Goal: Communication & Community: Participate in discussion

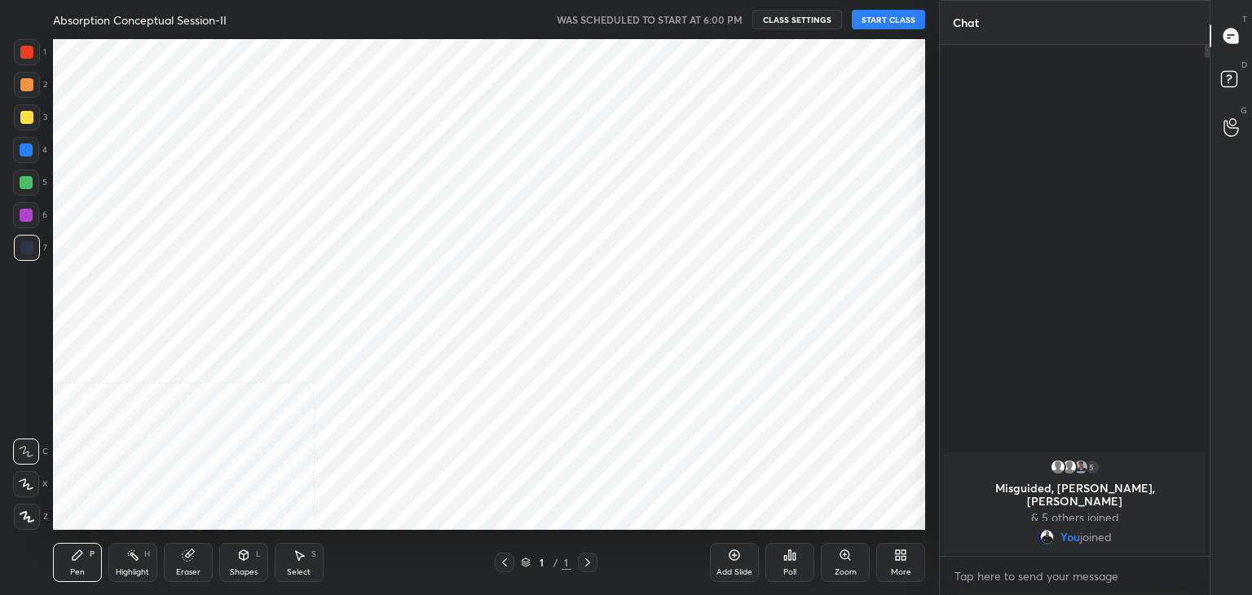
scroll to position [80994, 80612]
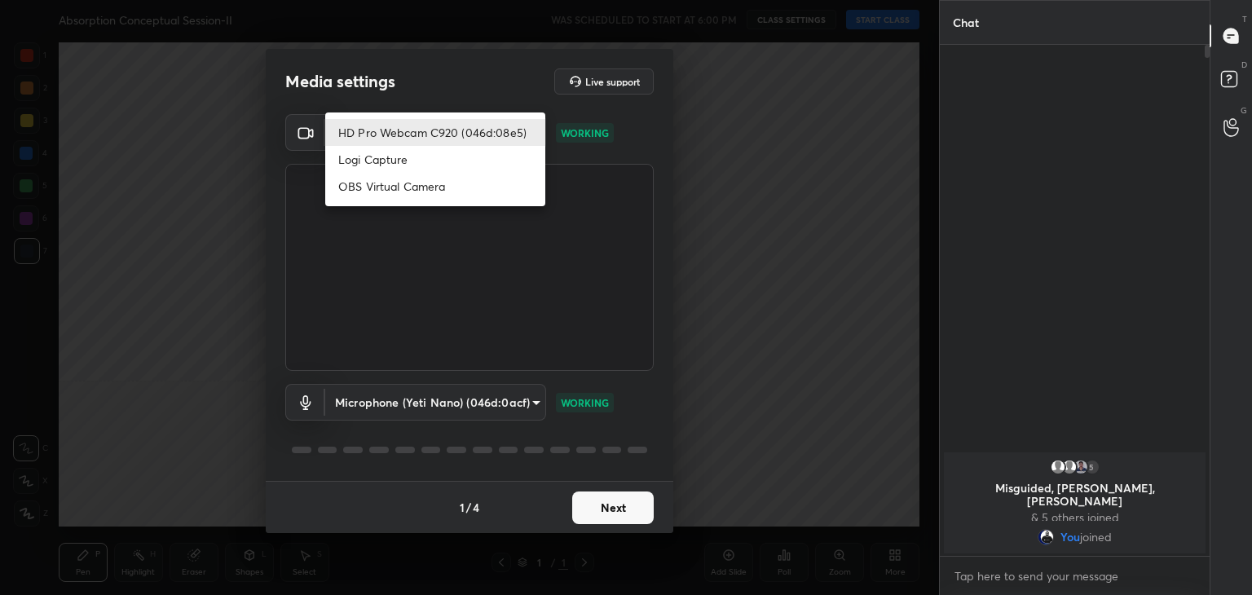
click at [503, 130] on body "1 2 3 4 5 6 7 C X Z C X Z E E Erase all H H Absorption Conceptual Session-II WA…" at bounding box center [626, 297] width 1252 height 595
click at [424, 156] on li "Logi Capture" at bounding box center [435, 159] width 220 height 27
type input "a8e43dde7079ea6b5766da003f0826851854e47e01c203da70fbc6ddf5e8b795"
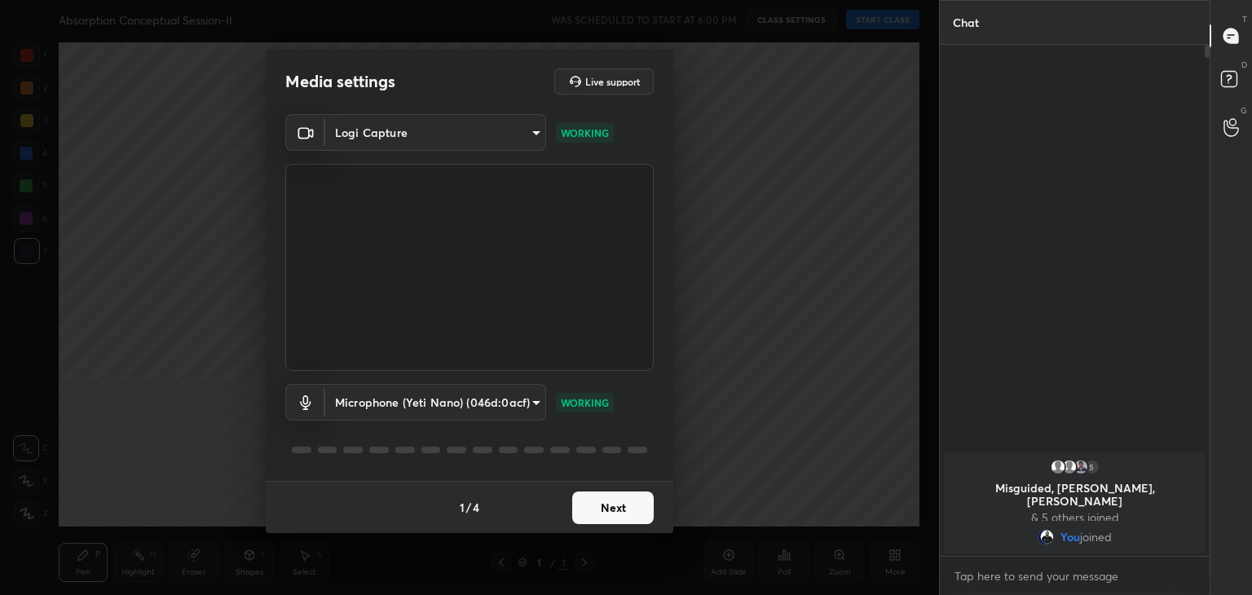
click at [632, 508] on button "Next" at bounding box center [612, 507] width 81 height 33
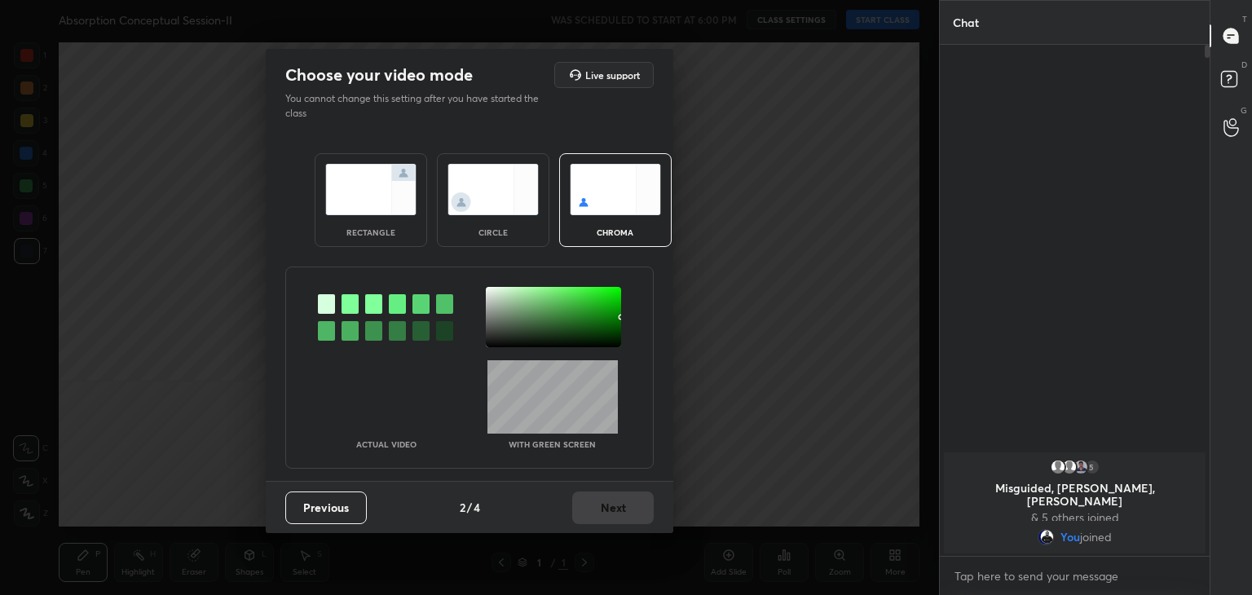
click at [349, 300] on div at bounding box center [349, 304] width 17 height 20
click at [489, 293] on div at bounding box center [553, 317] width 135 height 60
click at [638, 509] on button "Next" at bounding box center [612, 507] width 81 height 33
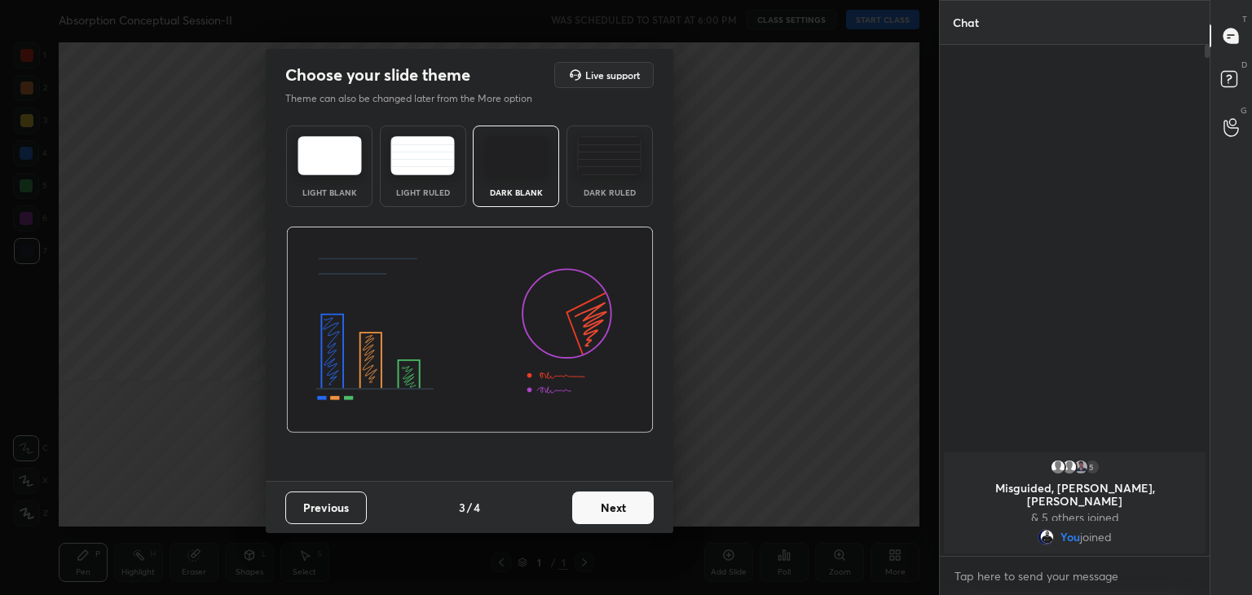
click at [638, 509] on button "Next" at bounding box center [612, 507] width 81 height 33
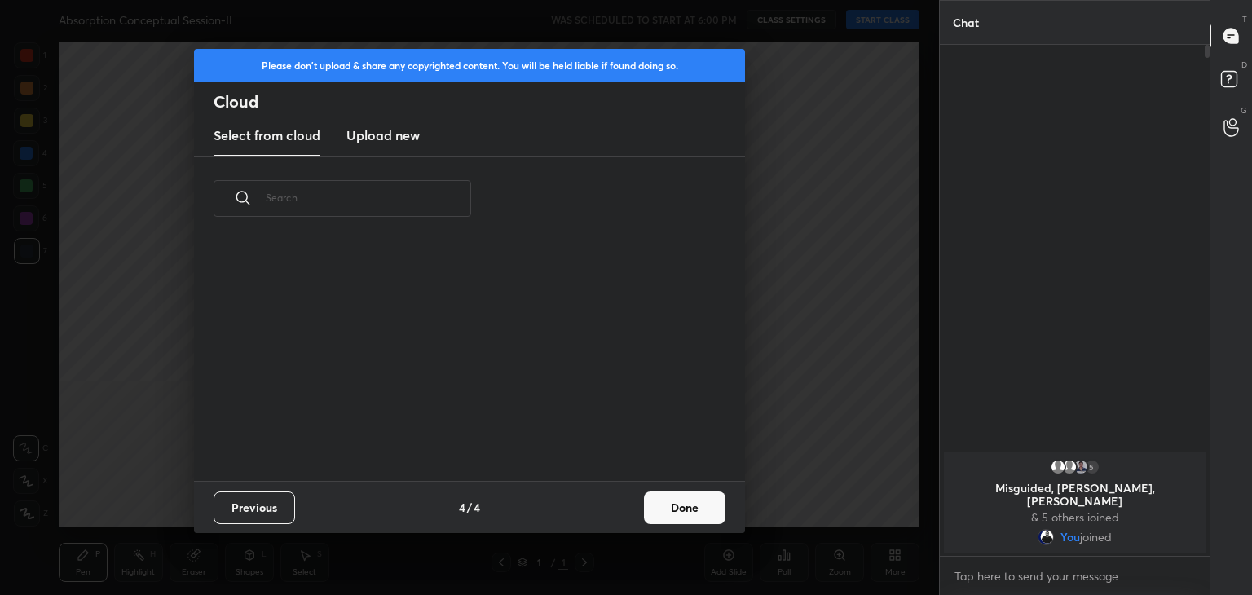
scroll to position [241, 523]
click at [664, 504] on button "Done" at bounding box center [684, 507] width 81 height 33
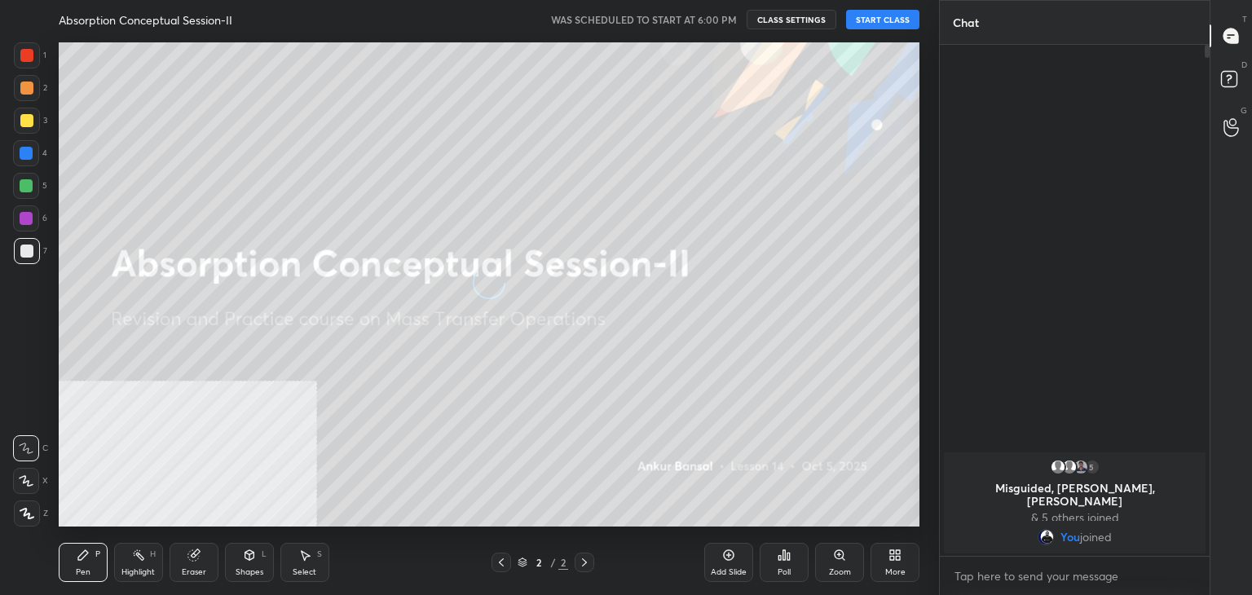
click at [860, 24] on button "START CLASS" at bounding box center [882, 20] width 73 height 20
click at [717, 15] on span "mute" at bounding box center [722, 19] width 23 height 11
type textarea "x"
click at [1062, 574] on textarea at bounding box center [1075, 576] width 244 height 26
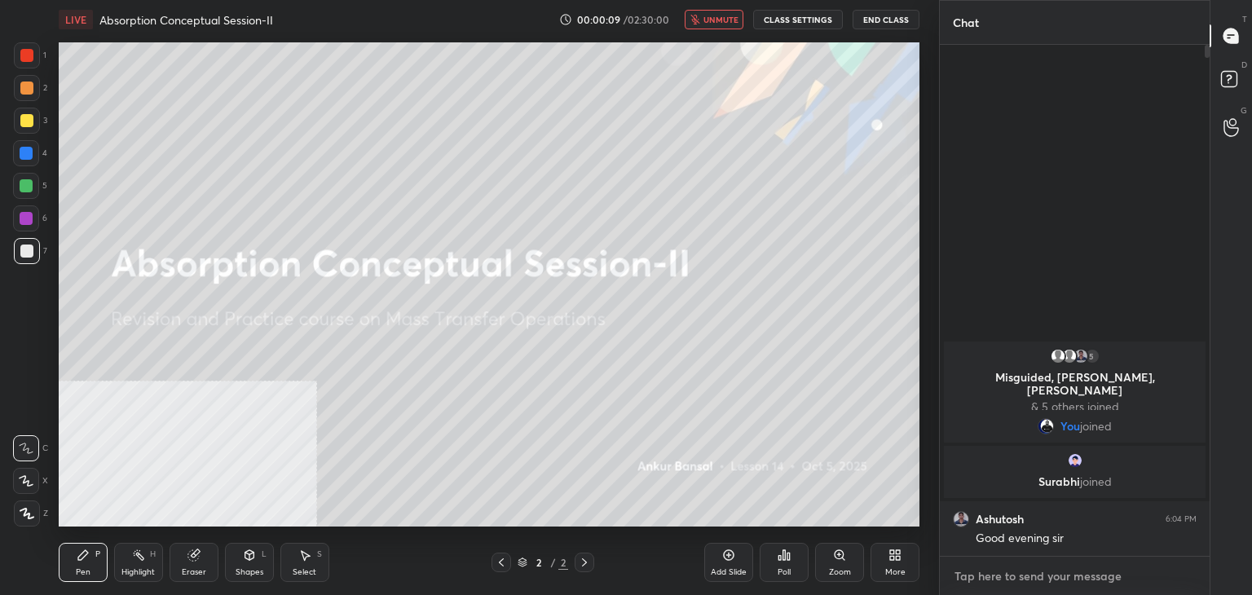
type textarea "C"
type textarea "x"
type textarea "Cl"
type textarea "x"
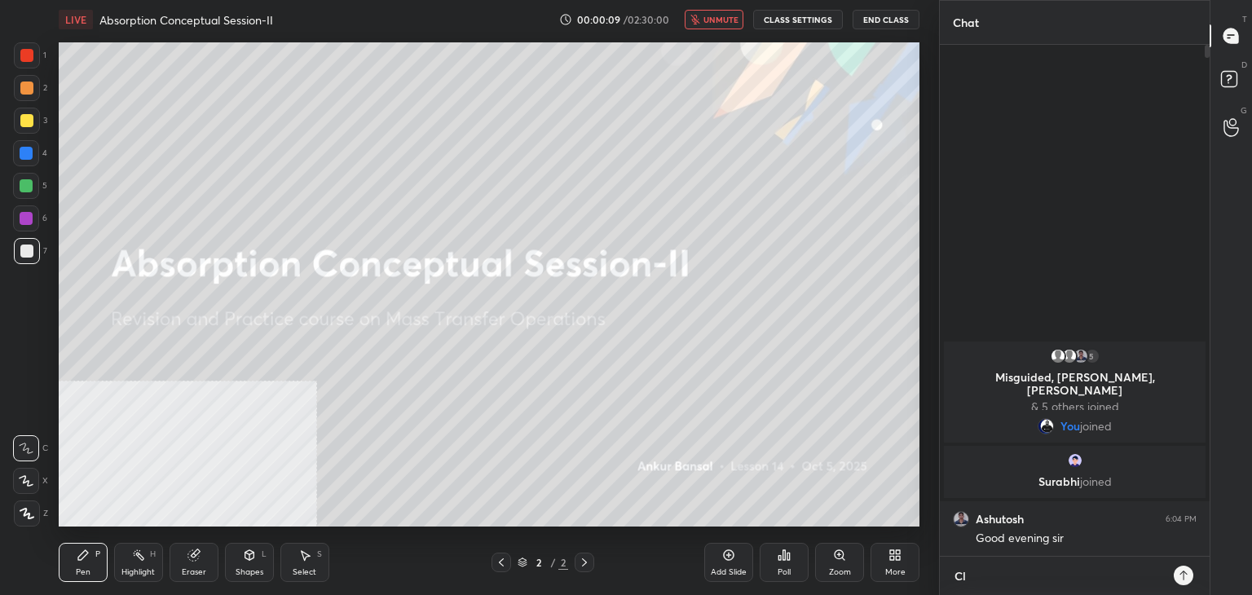
type textarea "Cla"
type textarea "x"
type textarea "Clas"
type textarea "x"
type textarea "Class"
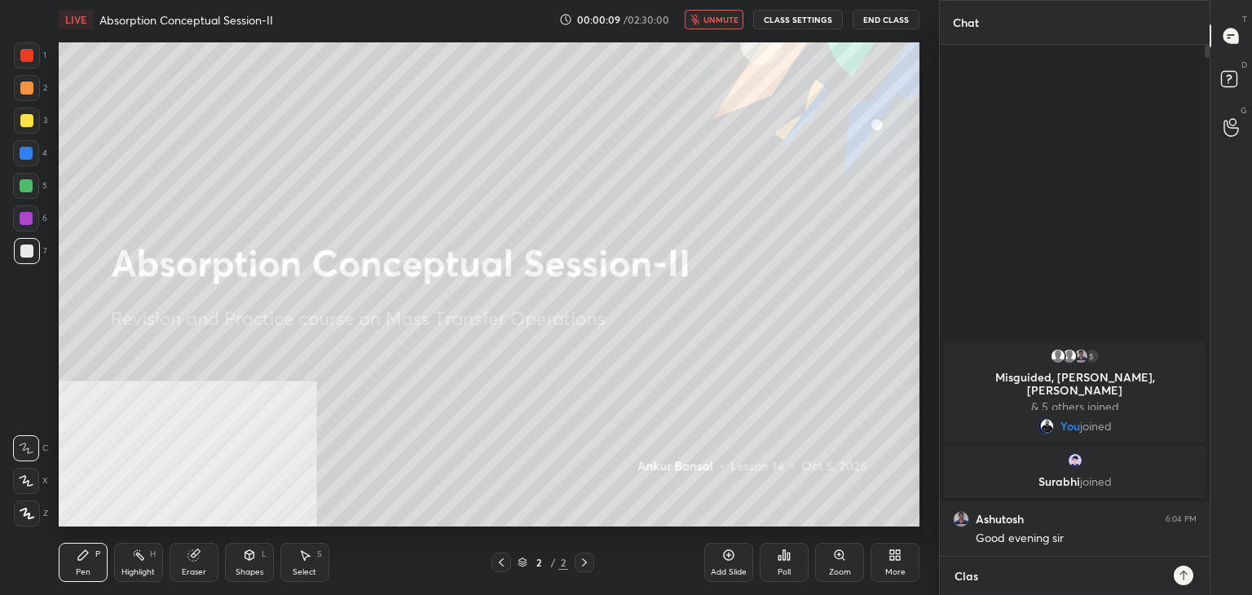
type textarea "x"
type textarea "Class"
type textarea "x"
type textarea "Class w"
type textarea "x"
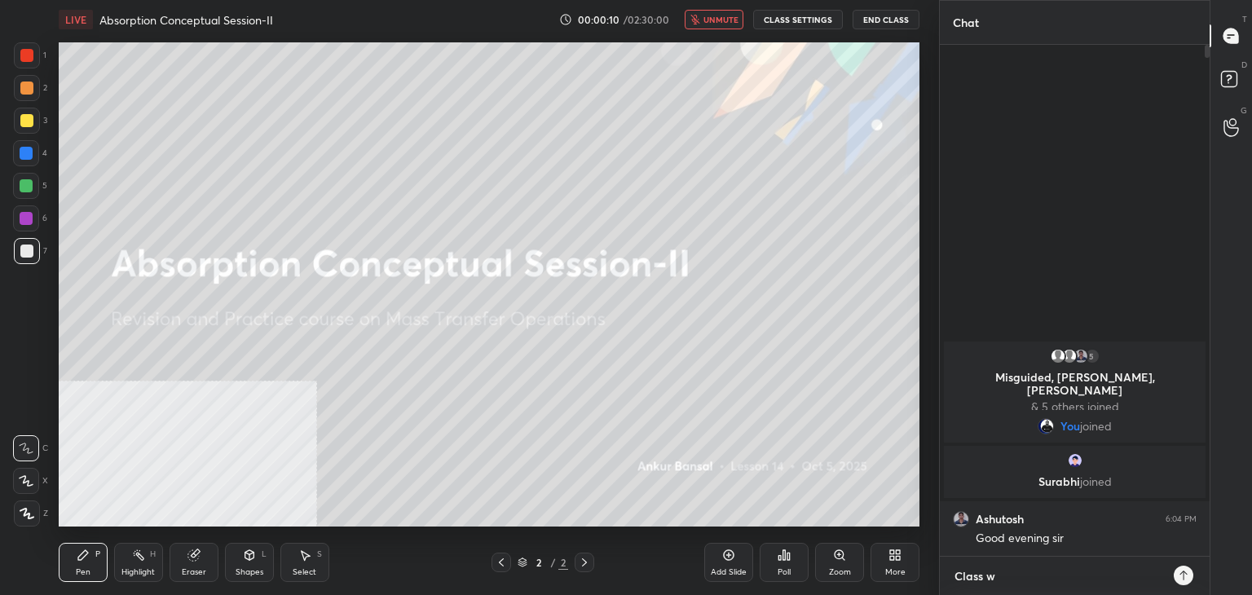
type textarea "Class wi"
type textarea "x"
type textarea "Class wil"
type textarea "x"
type textarea "Class will"
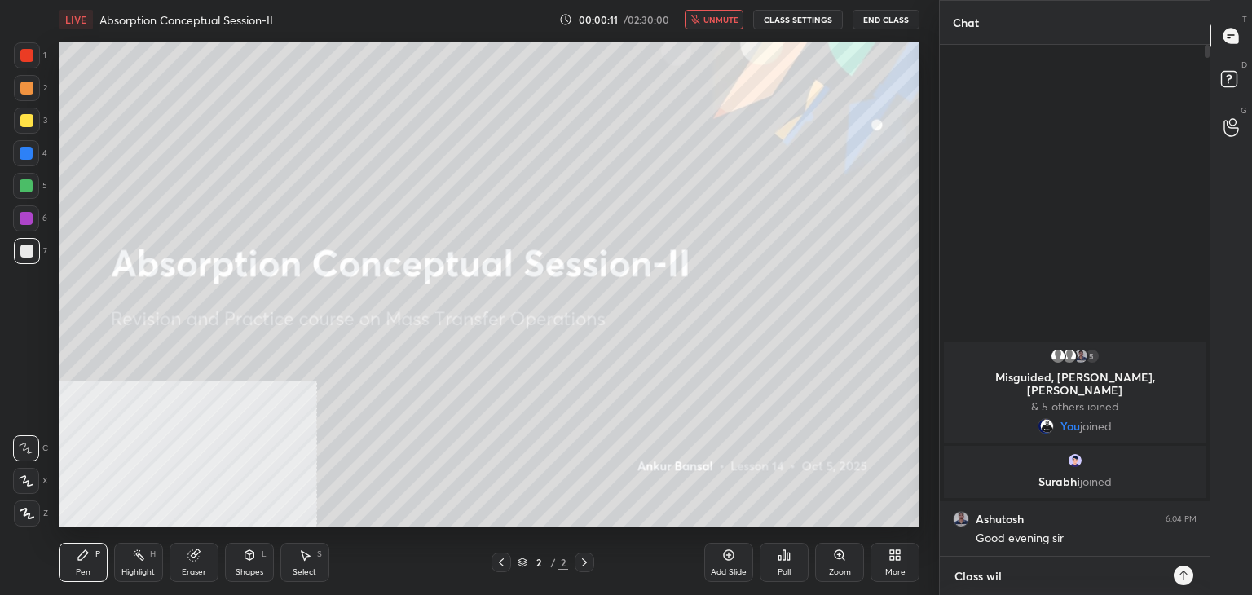
type textarea "x"
type textarea "Class will"
type textarea "x"
type textarea "Class will s"
type textarea "x"
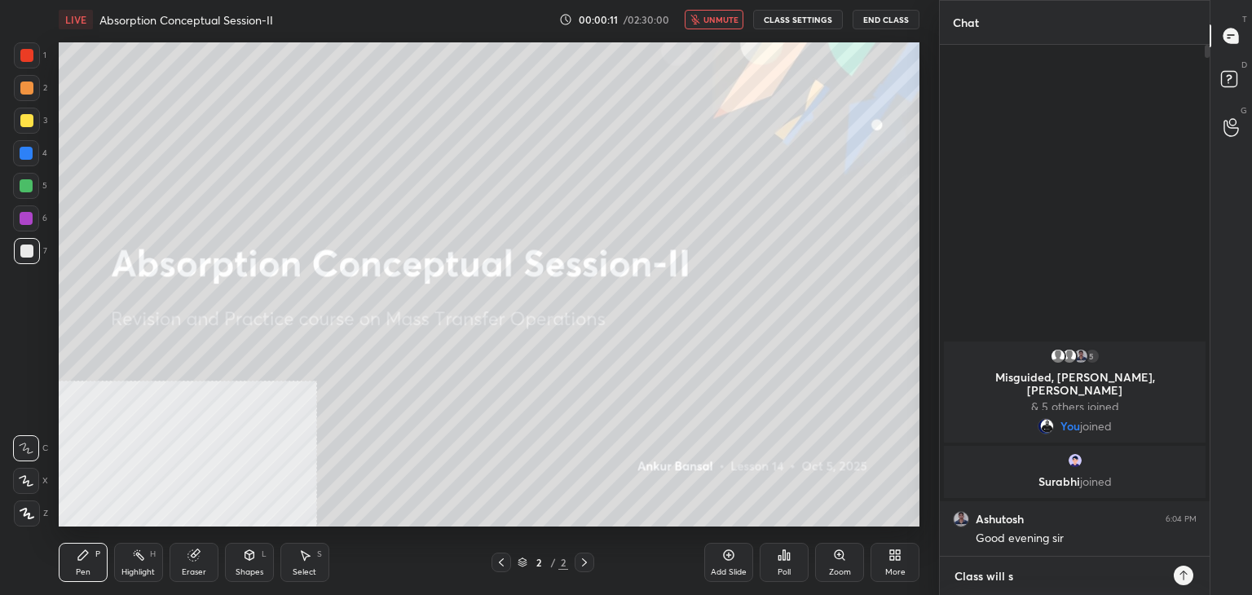
type textarea "Class will st"
type textarea "x"
type textarea "Class will sta"
type textarea "x"
type textarea "Class will star"
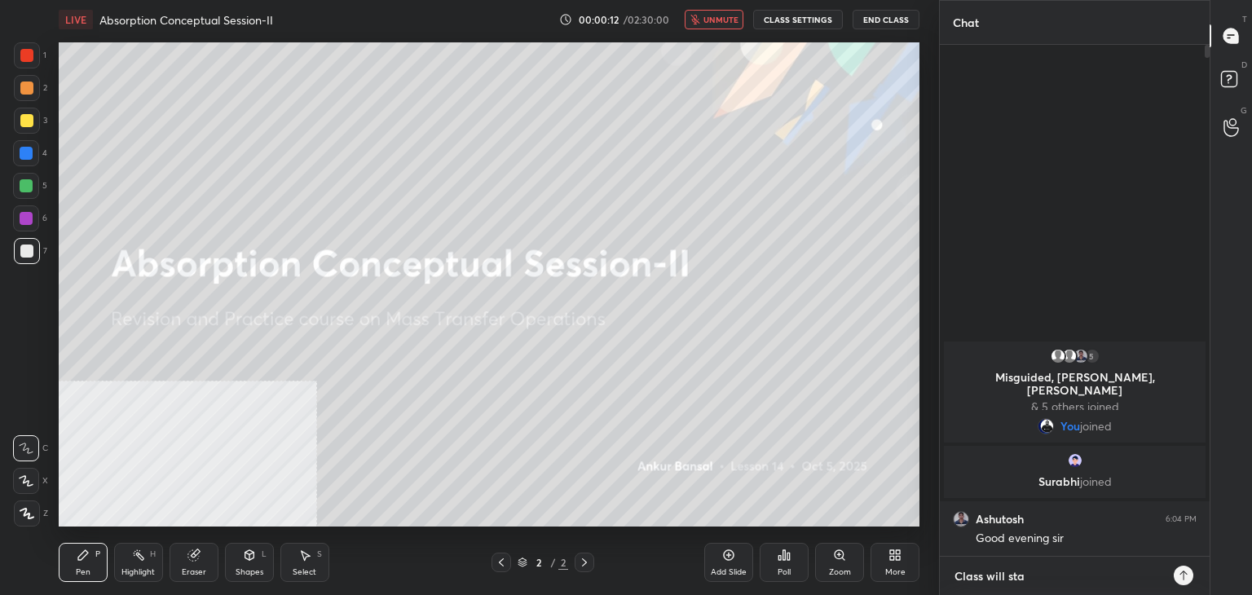
type textarea "x"
type textarea "Class will start"
type textarea "x"
type textarea "Class will start"
type textarea "x"
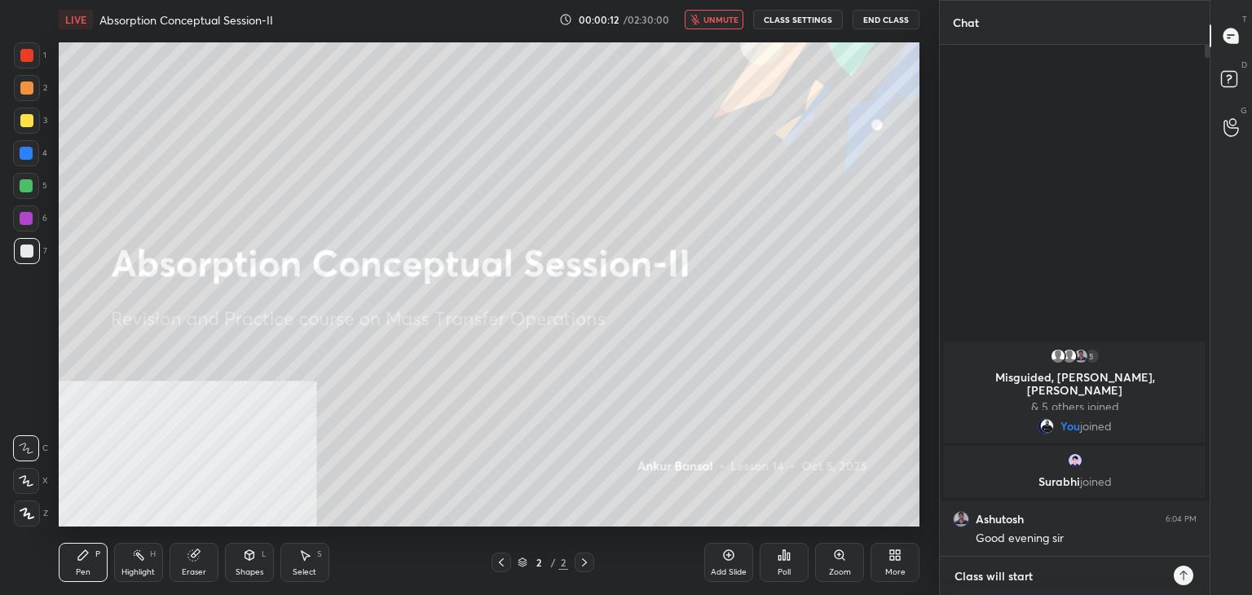
type textarea "Class will start i"
type textarea "x"
type textarea "Class will start in"
type textarea "x"
type textarea "Class will start in"
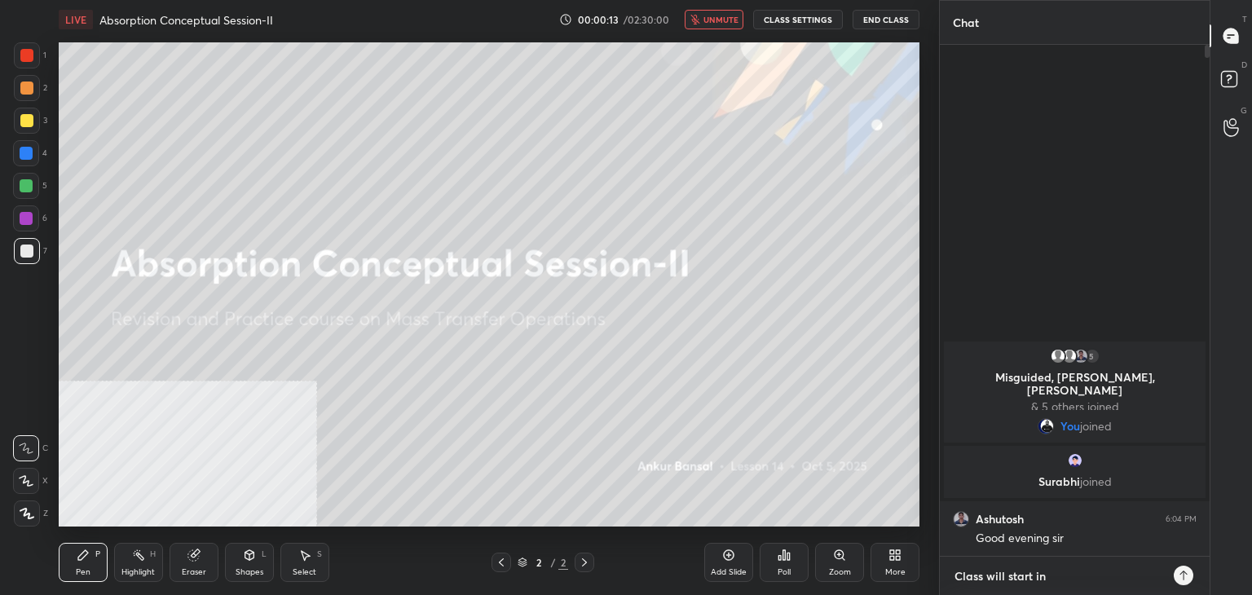
type textarea "x"
type textarea "Class will start in 1"
type textarea "x"
type textarea "Class will start in 10"
type textarea "x"
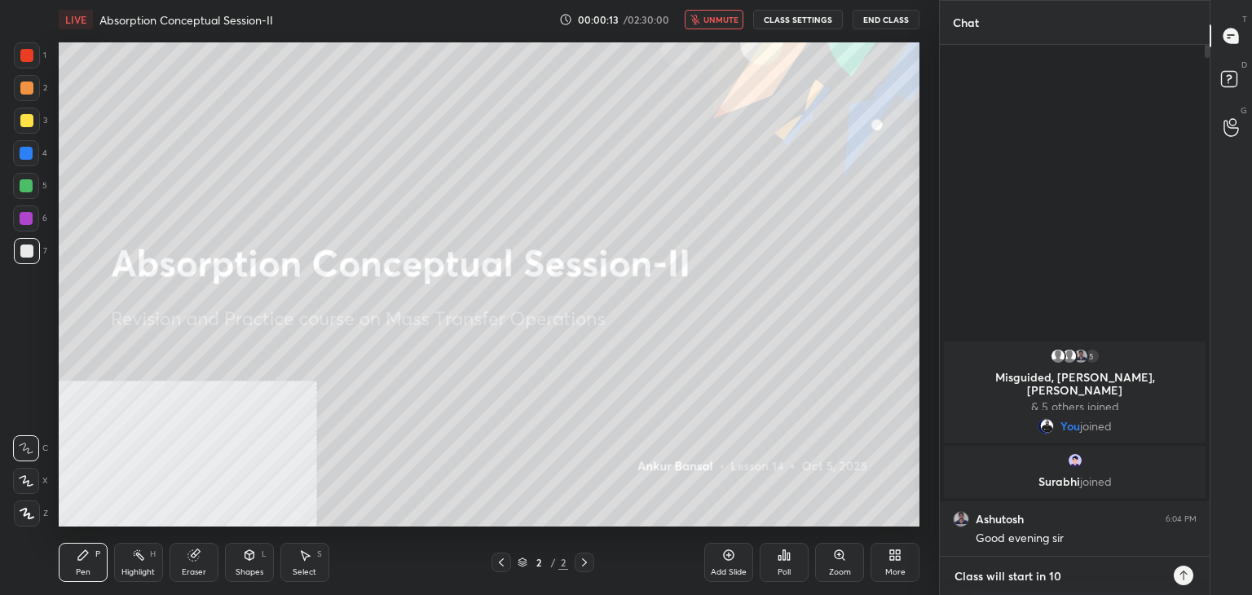
type textarea "Class will start in 10"
type textarea "x"
type textarea "Class will start in 10 m"
type textarea "x"
type textarea "Class will start in 10 mi"
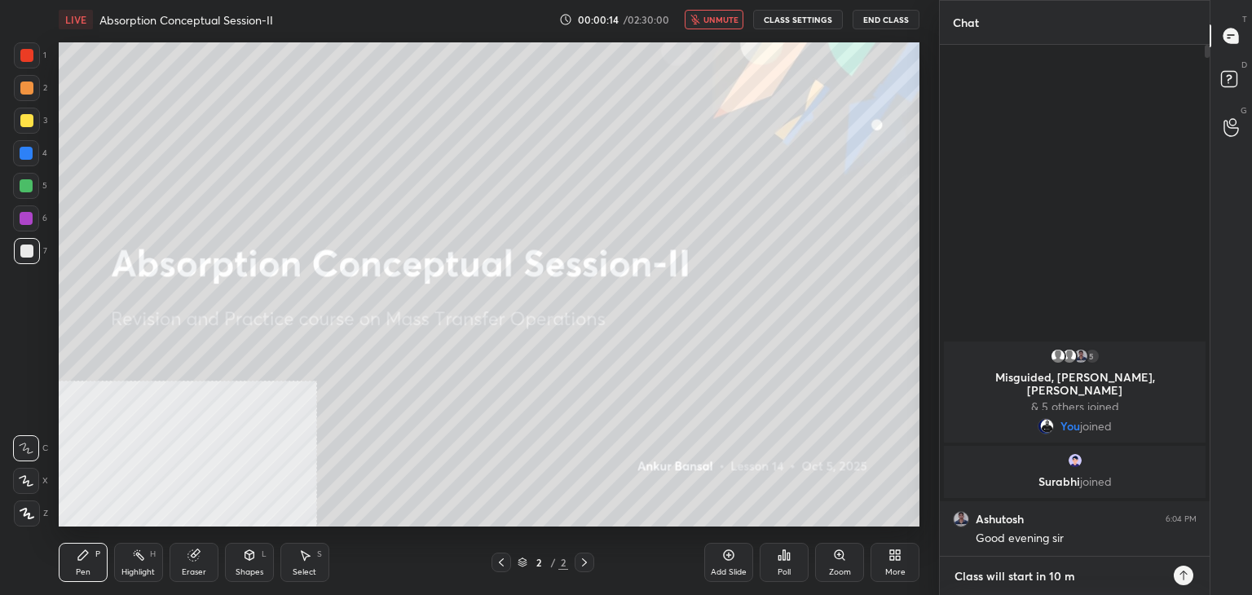
type textarea "x"
type textarea "Class will start in 10 min"
type textarea "x"
type textarea "Class will start in 10 mins"
type textarea "x"
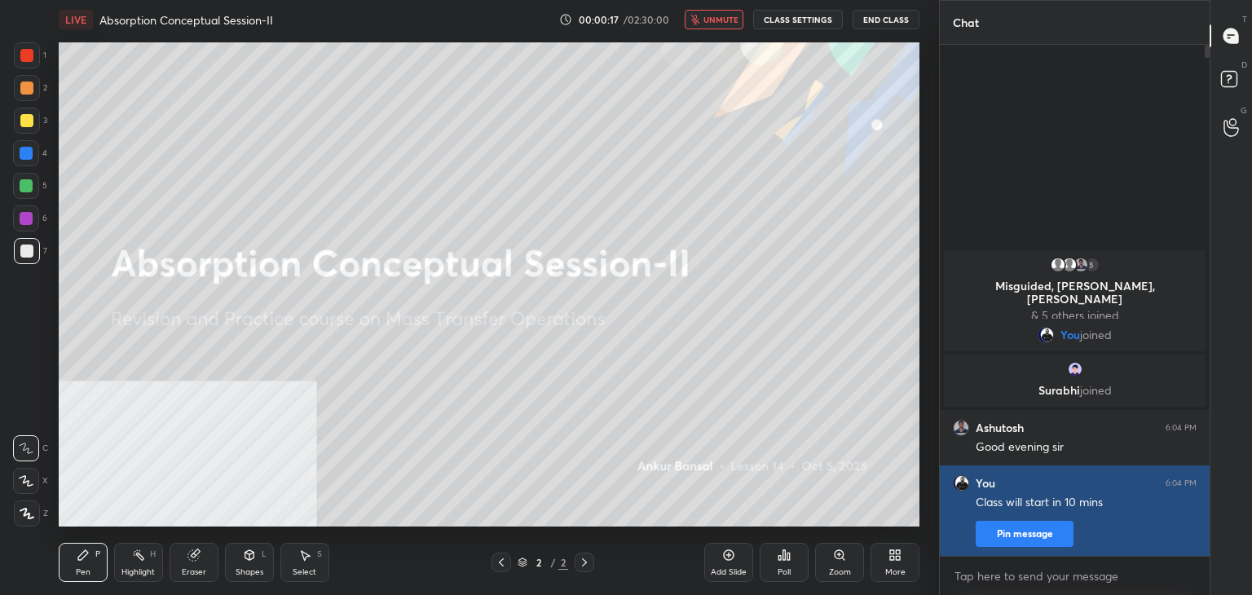
click at [999, 533] on button "Pin message" at bounding box center [1024, 534] width 98 height 26
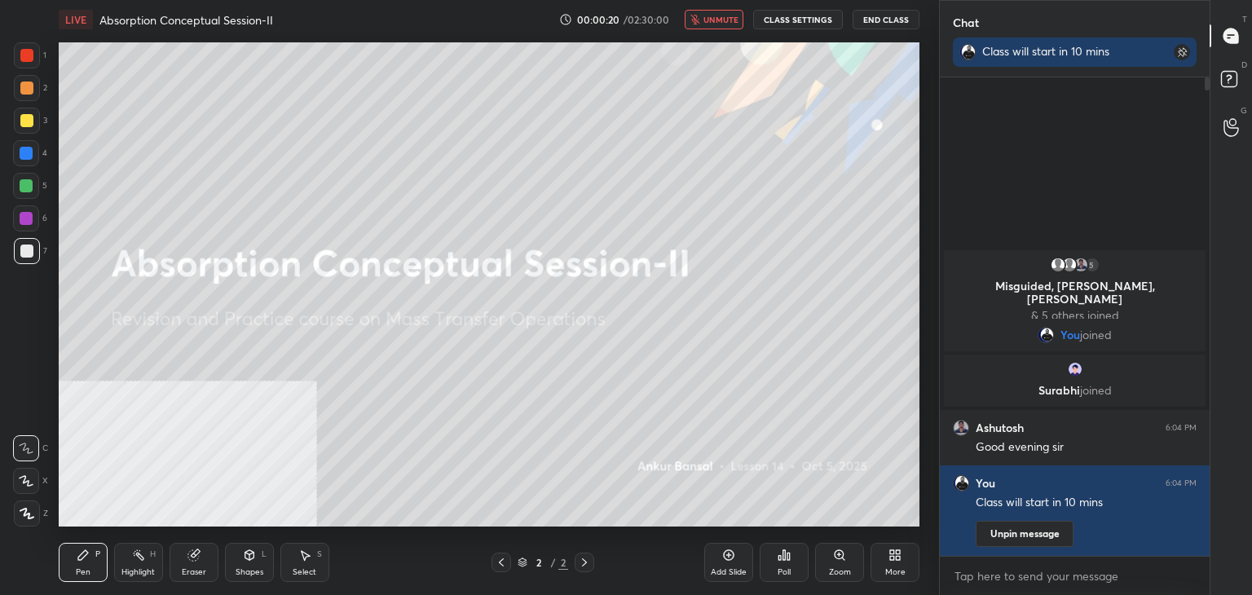
click at [896, 565] on div "More" at bounding box center [894, 562] width 49 height 39
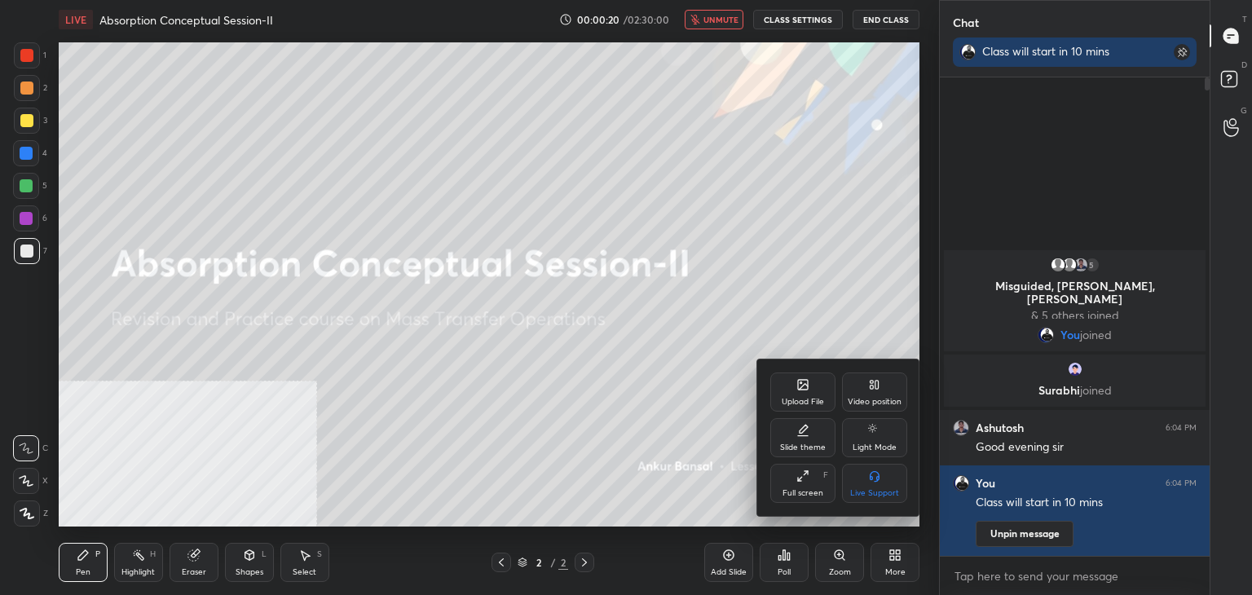
click at [789, 385] on div "Upload File" at bounding box center [802, 391] width 65 height 39
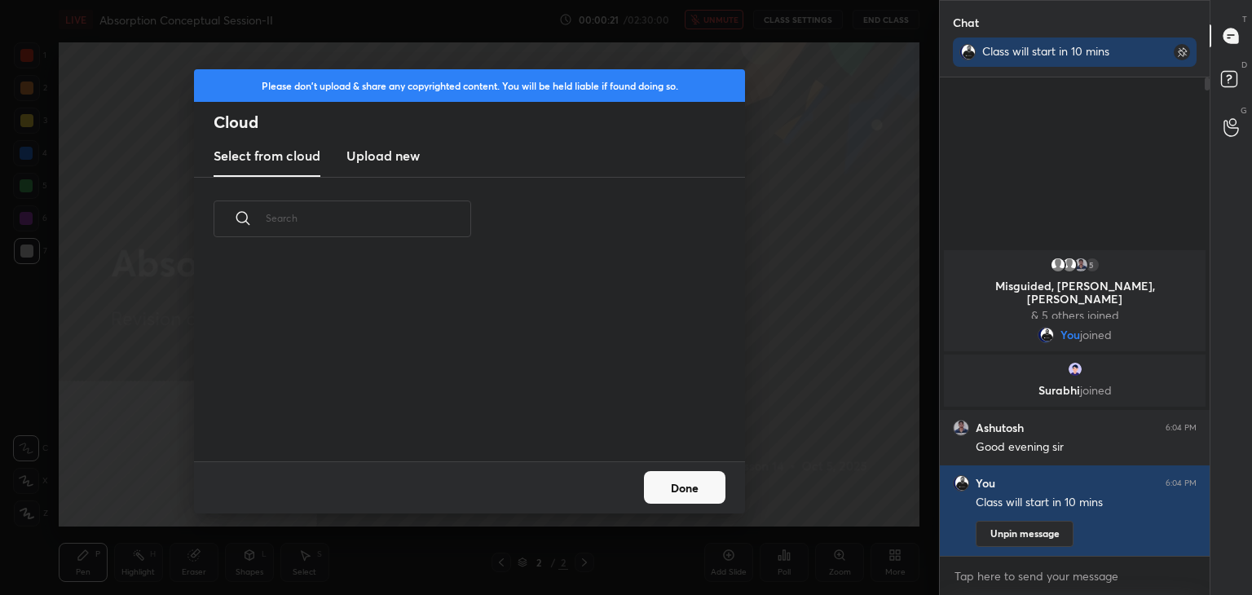
scroll to position [200, 523]
click at [385, 161] on h3 "Upload new" at bounding box center [382, 156] width 73 height 20
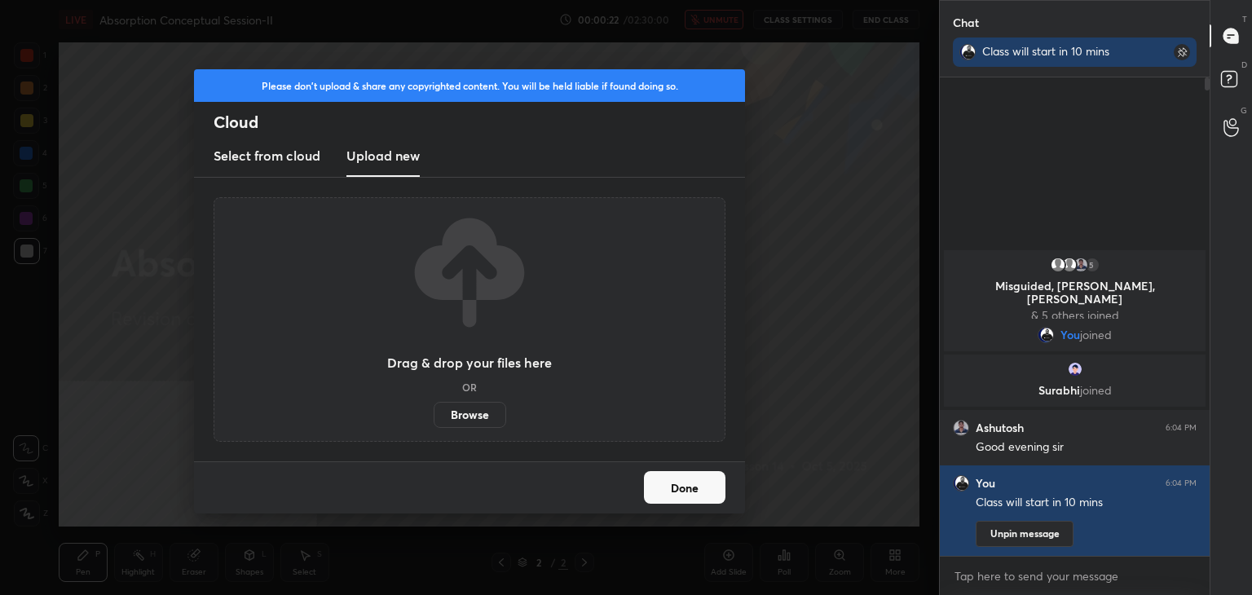
click at [482, 414] on label "Browse" at bounding box center [470, 415] width 73 height 26
click at [434, 414] on input "Browse" at bounding box center [434, 415] width 0 height 26
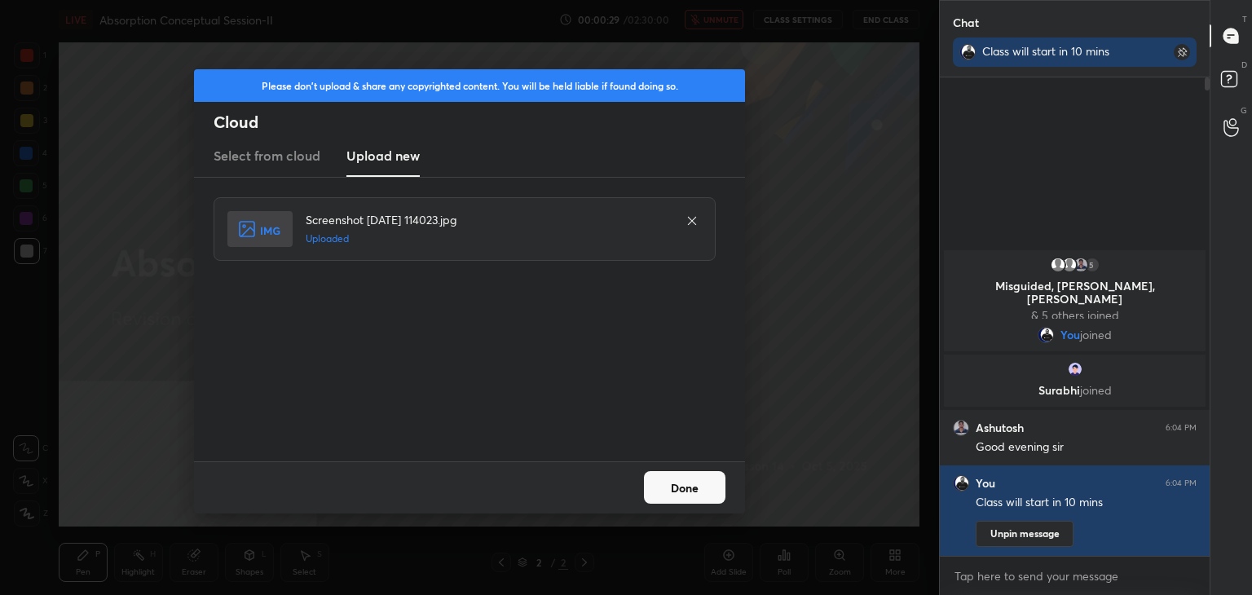
click at [699, 484] on button "Done" at bounding box center [684, 487] width 81 height 33
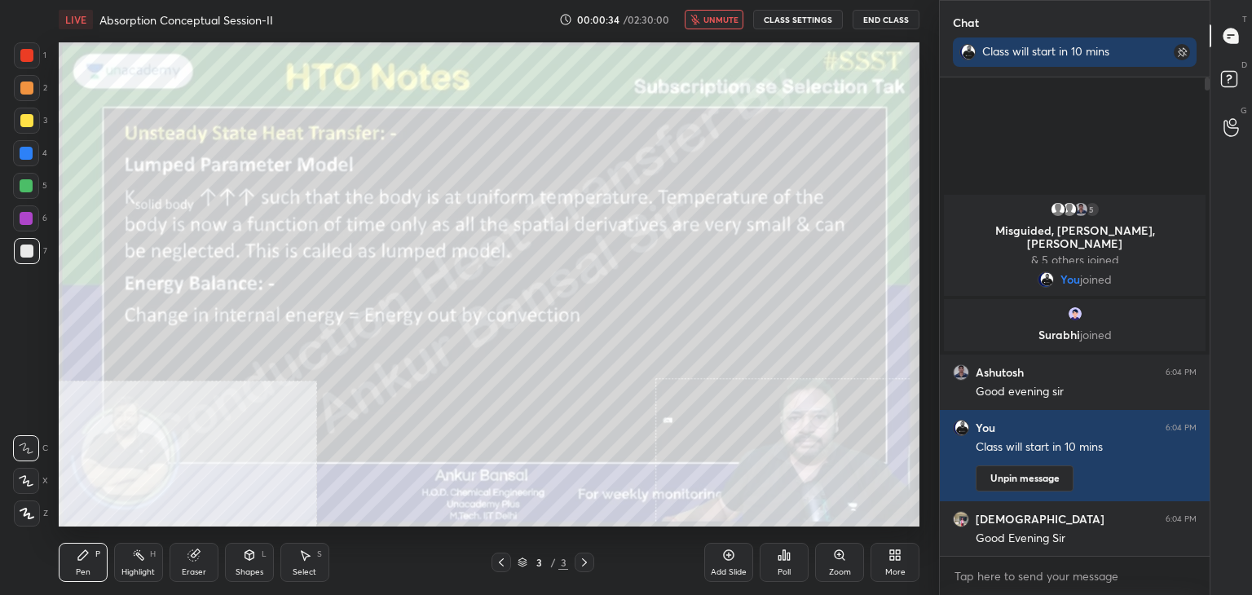
click at [891, 573] on div "More" at bounding box center [895, 572] width 20 height 8
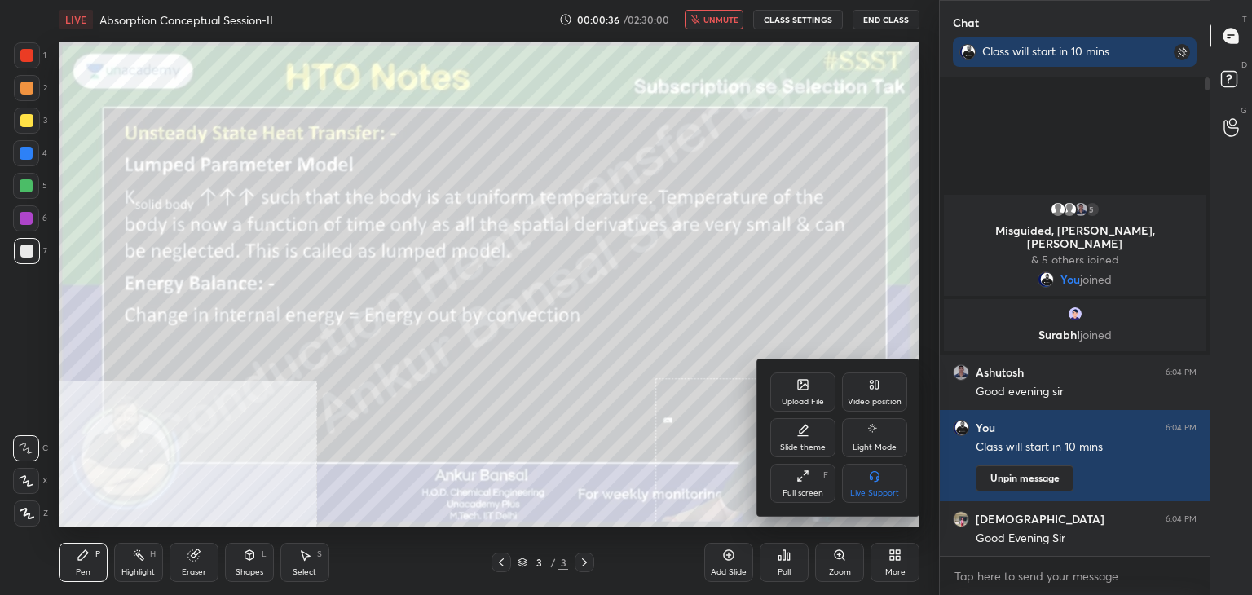
click at [469, 234] on div at bounding box center [626, 297] width 1252 height 595
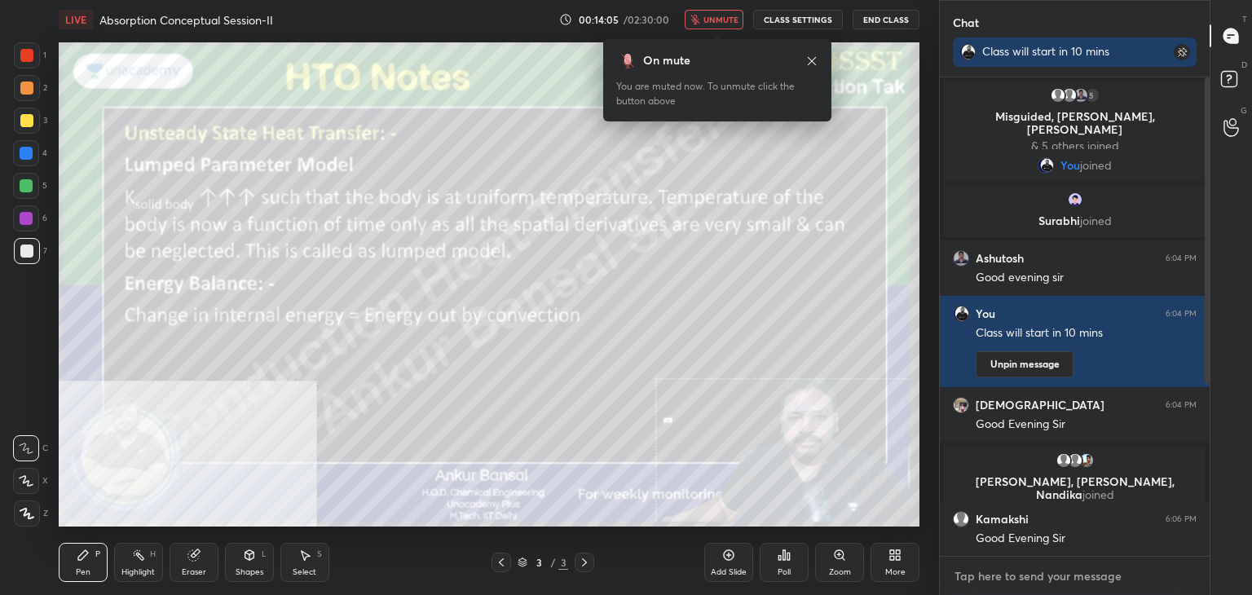
type textarea "x"
click at [1001, 584] on textarea at bounding box center [1075, 576] width 244 height 26
type textarea "h"
type textarea "x"
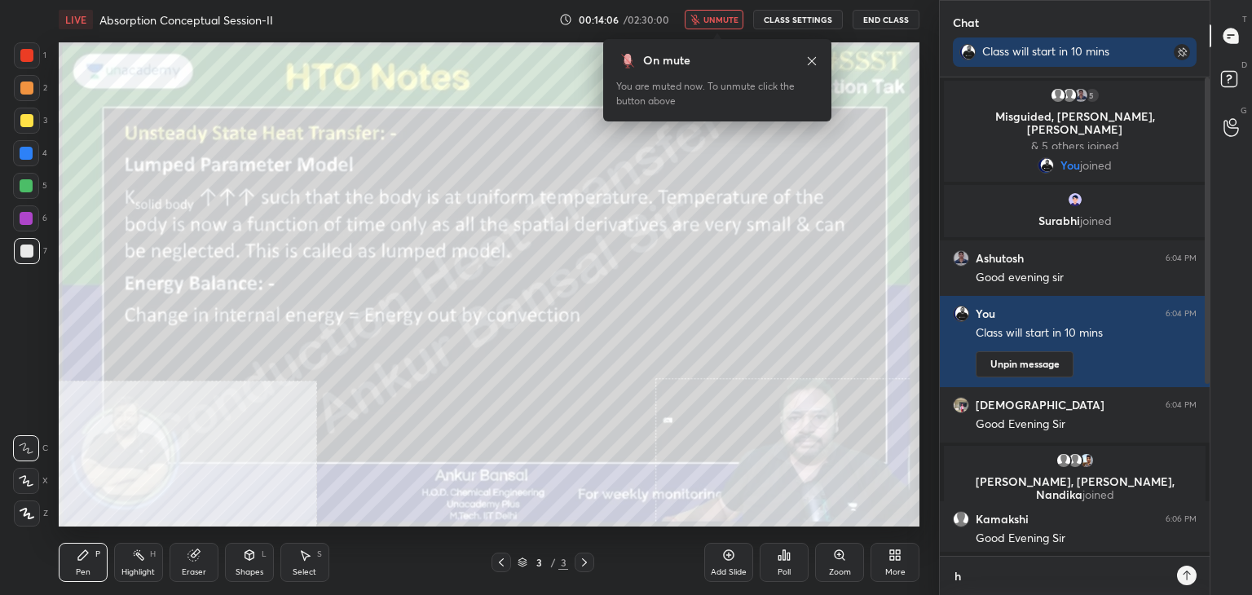
type textarea "he"
type textarea "x"
type textarea "hel"
type textarea "x"
type textarea "hell"
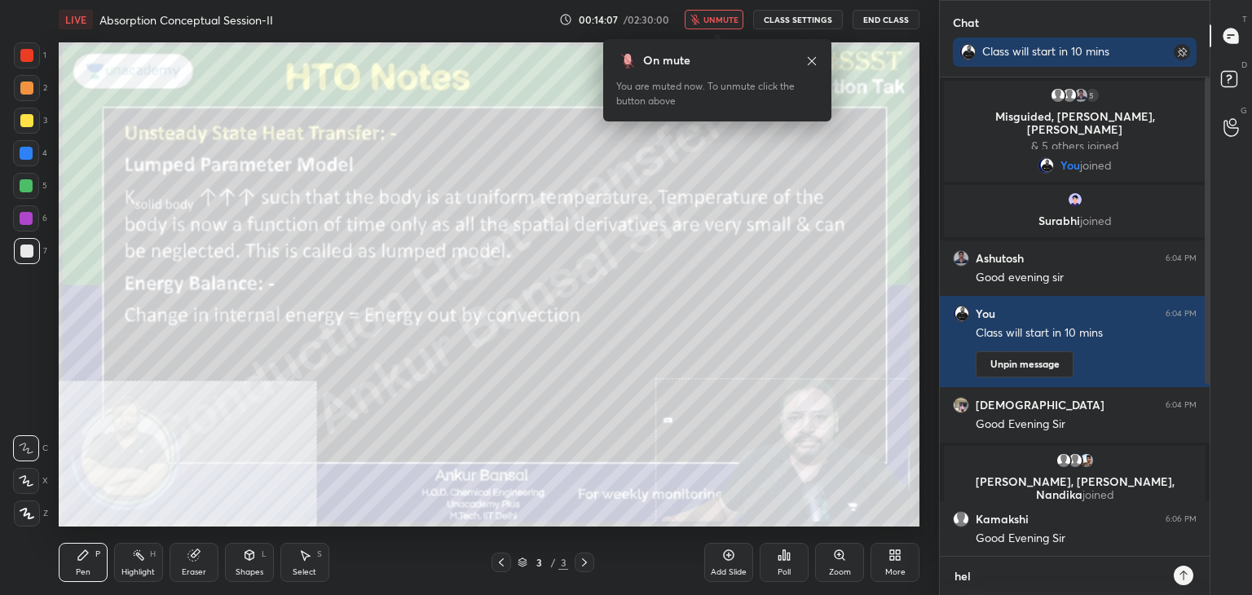
type textarea "x"
type textarea "hello"
type textarea "x"
type textarea "hello"
type textarea "x"
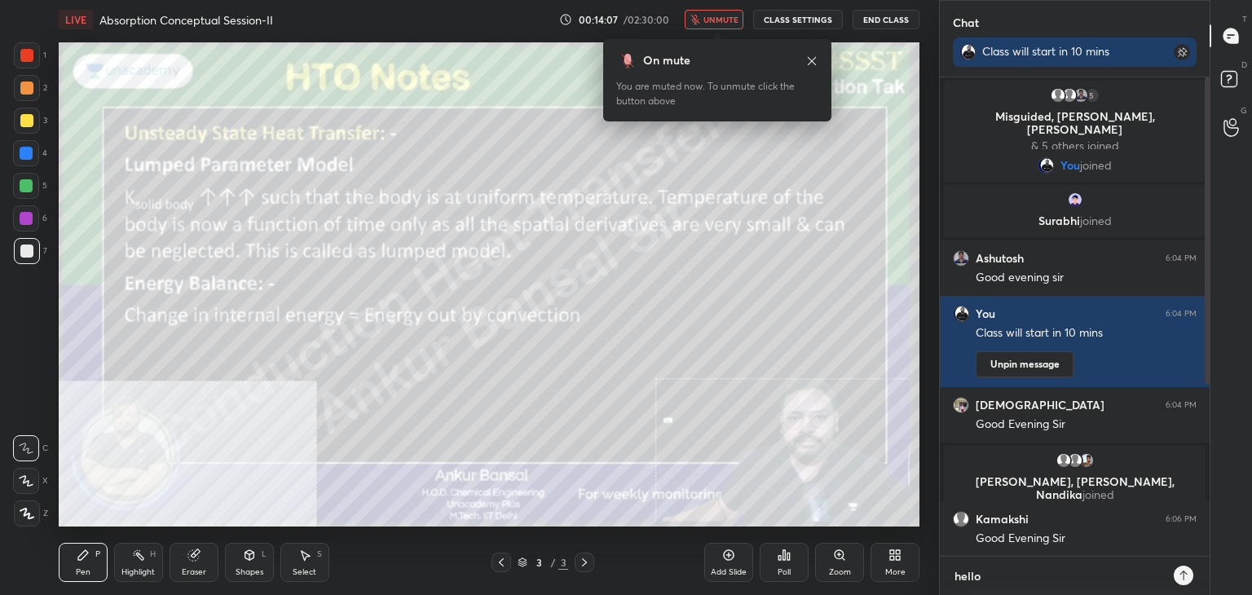
type textarea "hello g"
type textarea "x"
type textarea "hello [PERSON_NAME]"
type textarea "x"
type textarea "hello [PERSON_NAME]"
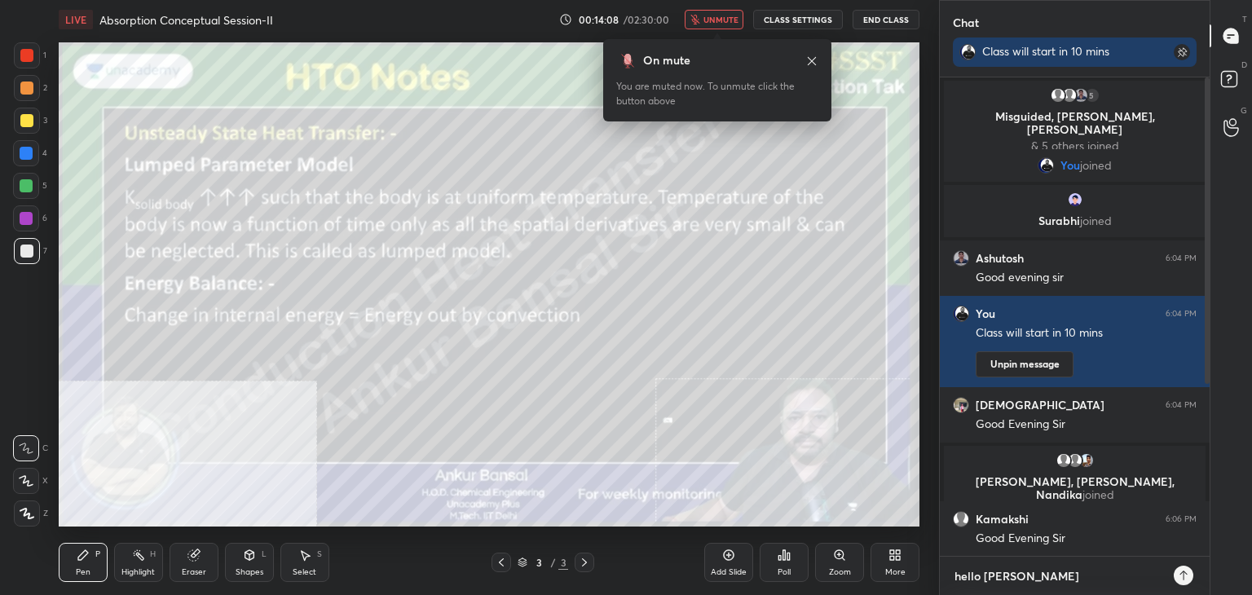
type textarea "x"
type textarea "hello guys"
type textarea "x"
type textarea "hello guys,"
type textarea "x"
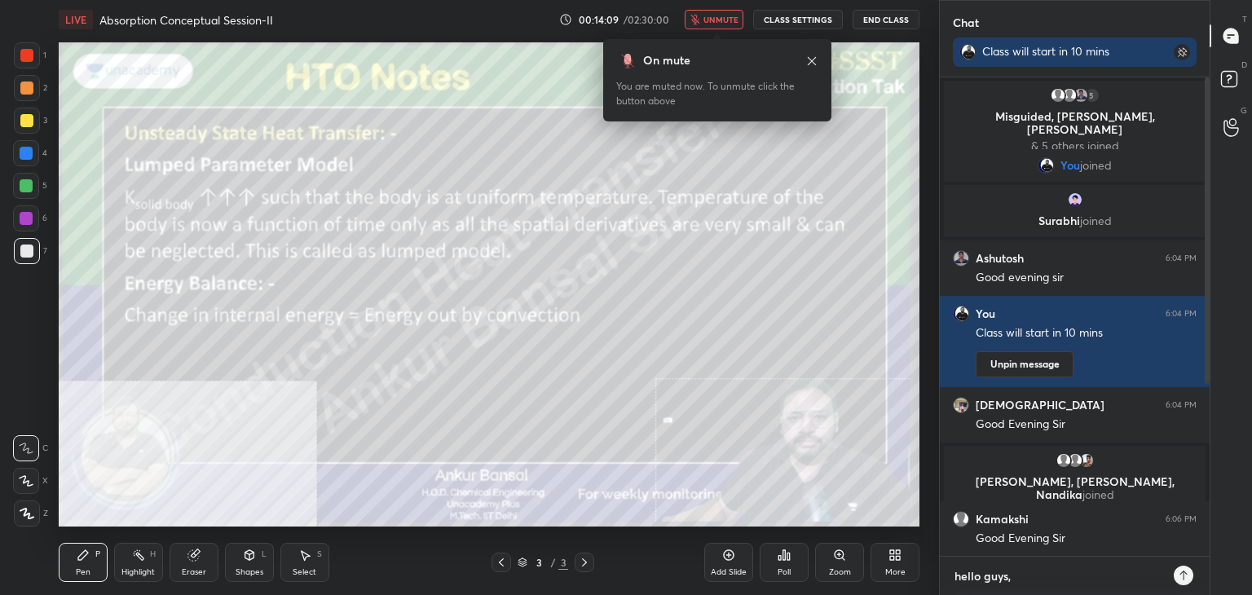
type textarea "hello guys,"
type textarea "x"
type textarea "hello guys, a"
type textarea "x"
type textarea "hello guys, aa"
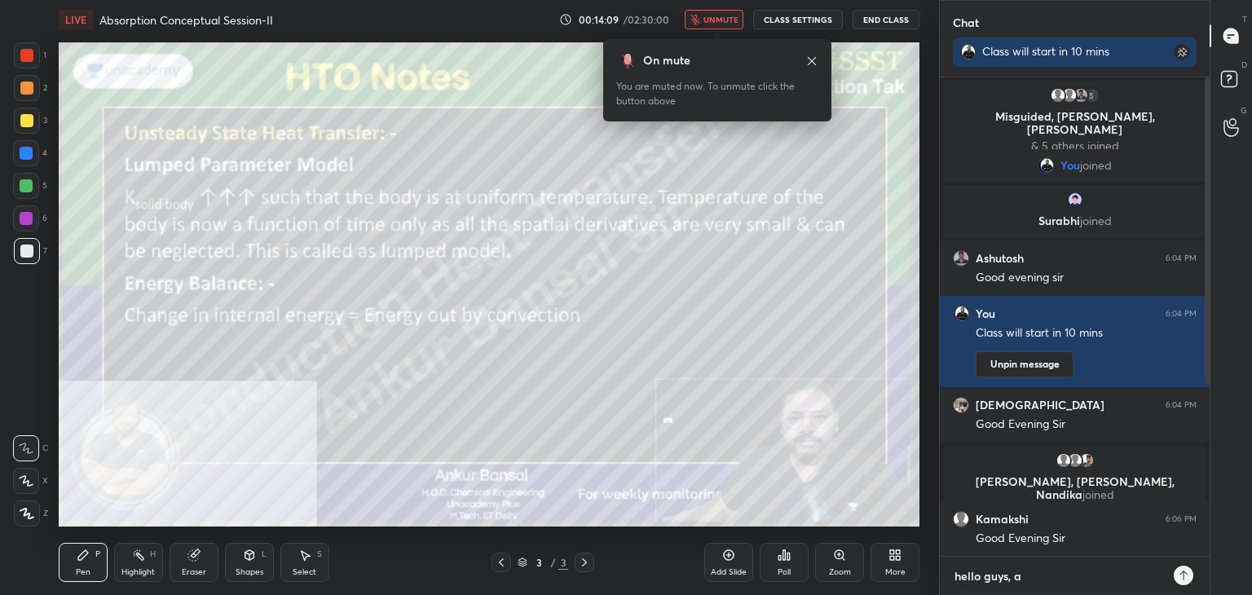
type textarea "x"
type textarea "hello guys, aaj"
type textarea "x"
type textarea "hello guys, aaj"
type textarea "x"
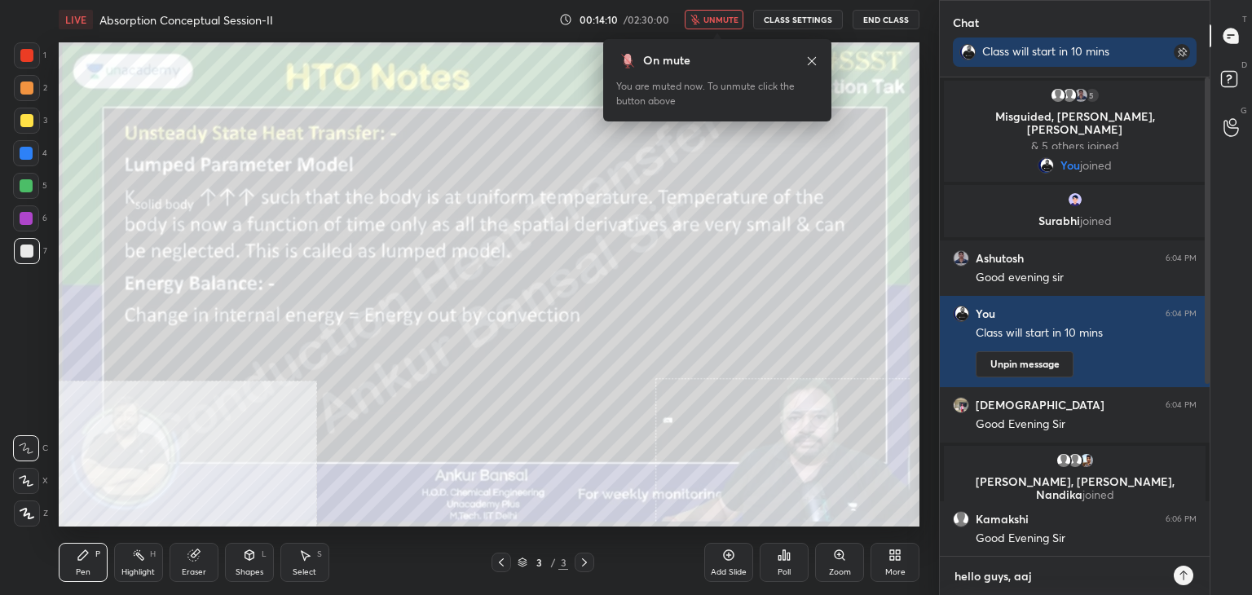
type textarea "hello guys, aaj c"
type textarea "x"
type textarea "hello guys, aaj cl"
type textarea "x"
type textarea "hello guys, aaj cla"
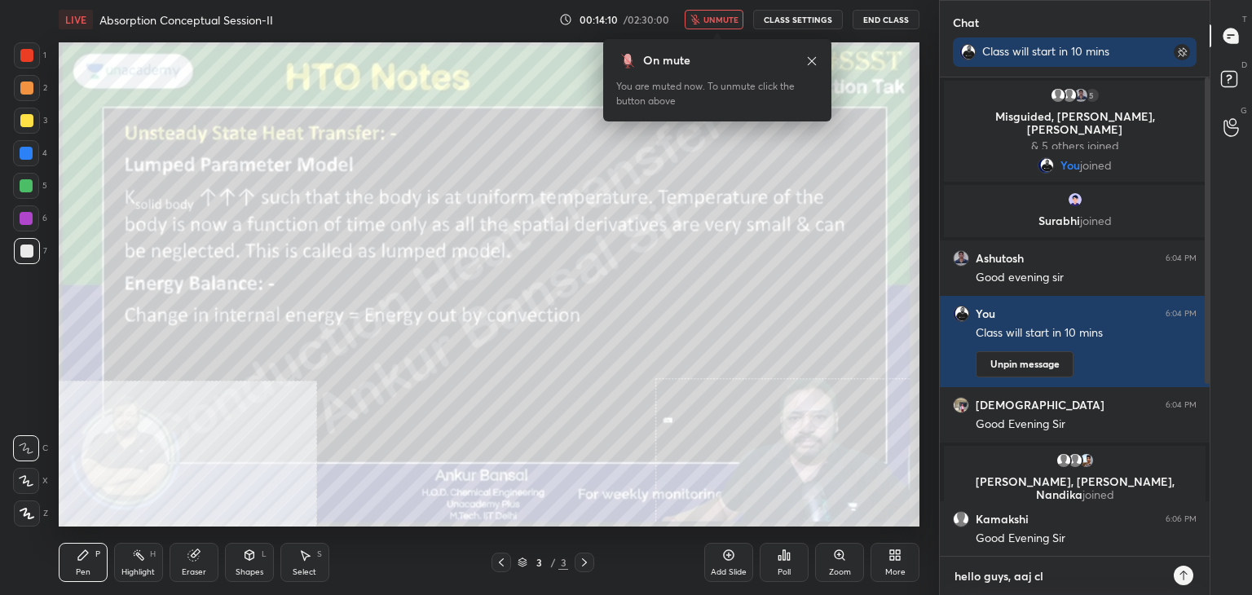
type textarea "x"
type textarea "hello guys, aaj claa"
type textarea "x"
type textarea "hello guys, aaj claa"
type textarea "x"
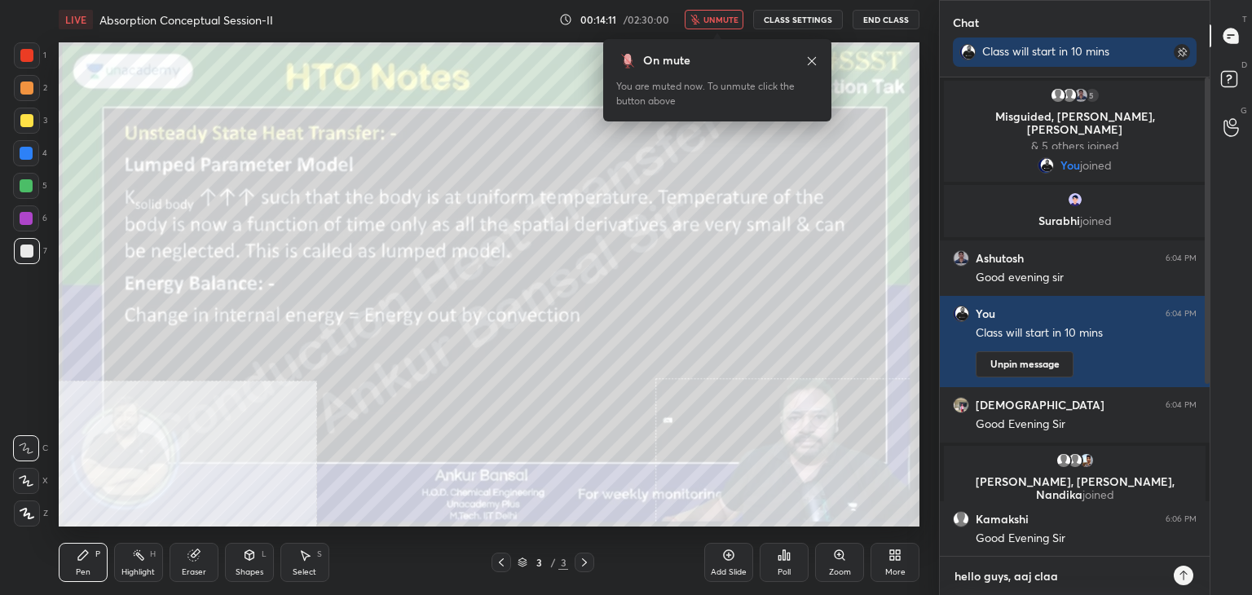
type textarea "hello guys, aaj claa n"
type textarea "x"
type textarea "hello guys, aaj claa na"
type textarea "x"
type textarea "hello guys, aaj claa nae"
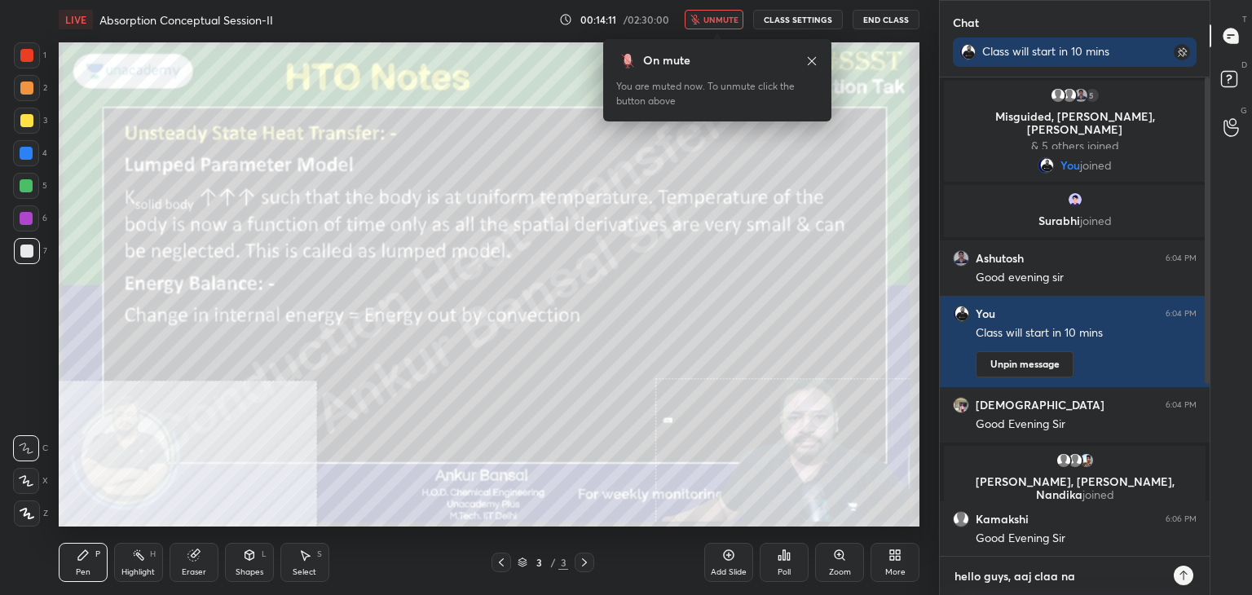
type textarea "x"
type textarea "hello guys, aaj claa nae"
type textarea "x"
type textarea "hello guys, aaj claa nae h"
type textarea "x"
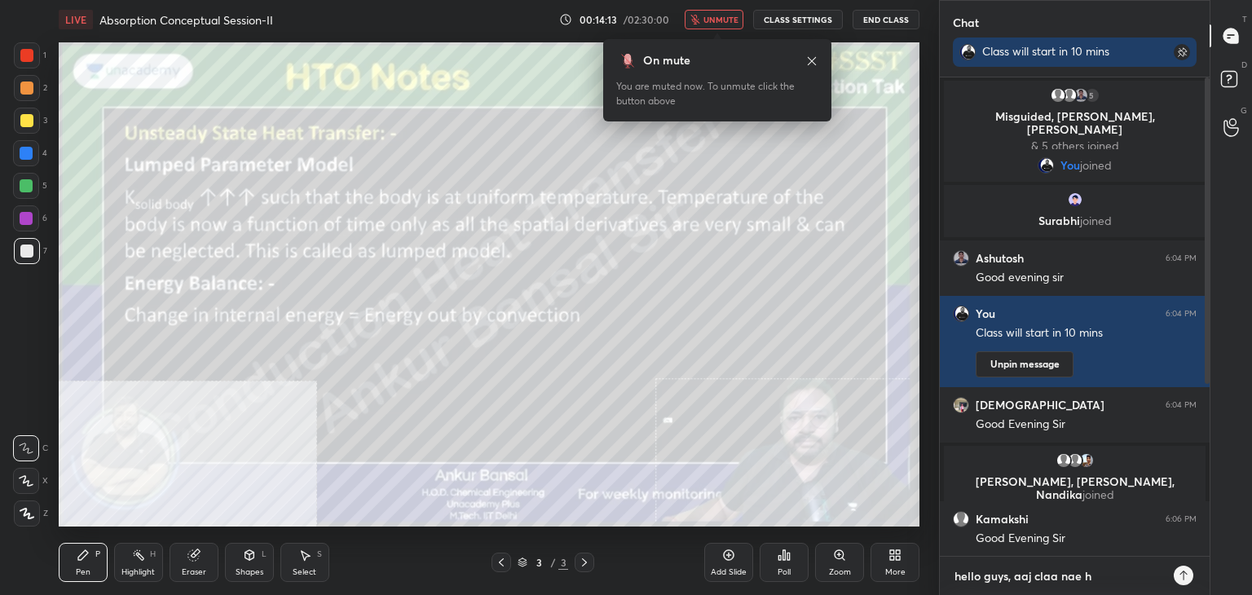
type textarea "hello guys, aaj claa nae ho"
type textarea "x"
type textarea "hello guys, aaj claa nae ho"
type textarea "x"
type textarea "hello guys, aaj claa nae ho p"
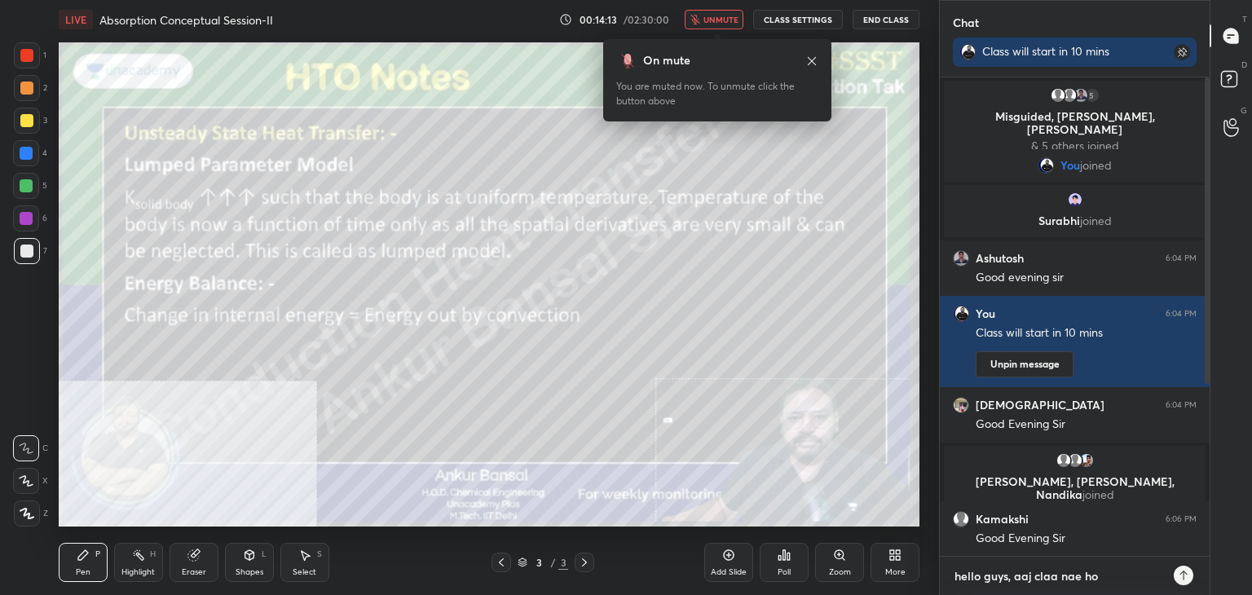
type textarea "x"
type textarea "hello guys, aaj claa nae ho pa"
type textarea "x"
type textarea "hello guys, aaj claa nae ho pay"
type textarea "x"
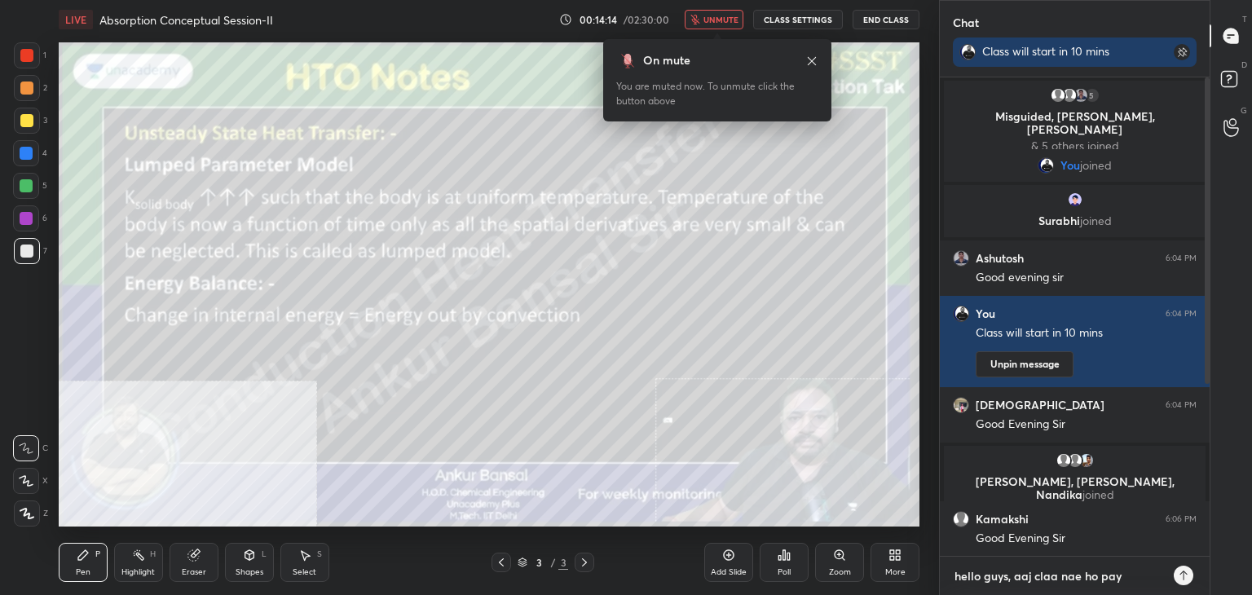
type textarea "hello guys, aaj claa nae ho paye"
type textarea "x"
type textarea "hello guys, aaj claa nae ho payeg"
type textarea "x"
type textarea "hello guys, aaj claa nae ho payegi"
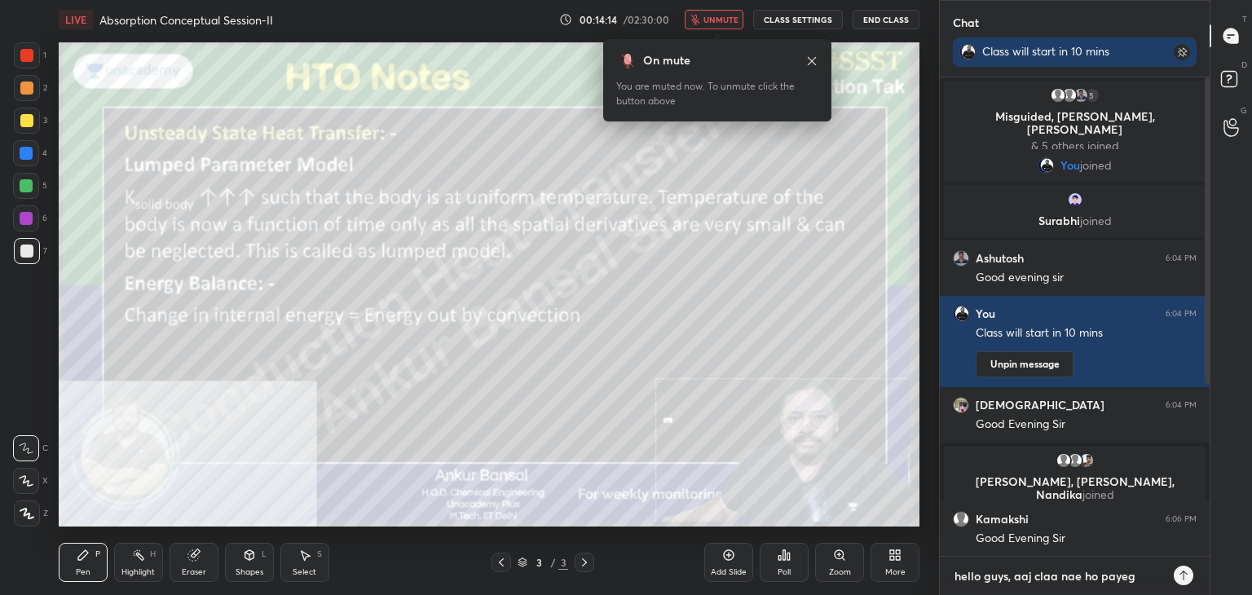
type textarea "x"
type textarea "hello guys, aaj claa nae ho payegi,"
type textarea "x"
type textarea "hello guys, aaj claa nae ho payegi,"
type textarea "x"
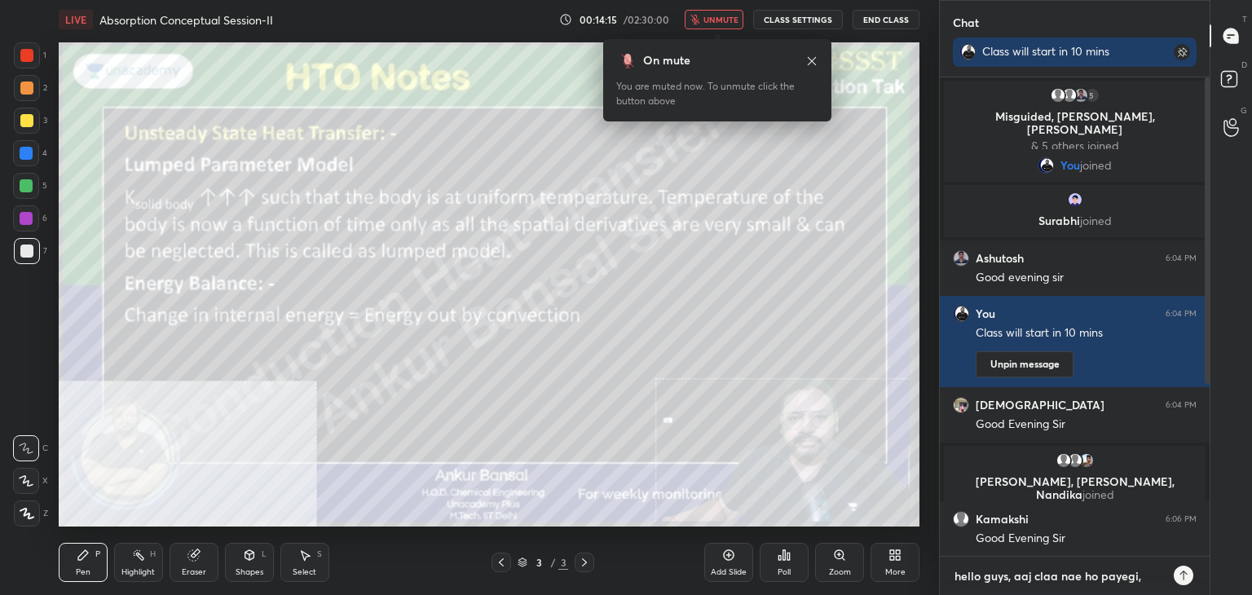
type textarea "hello guys, aaj claa nae ho payegi, o"
type textarea "x"
type textarea "hello guys, aaj claa nae ho payegi, oc"
type textarea "x"
type textarea "hello guys, aaj claa nae ho payegi, occ"
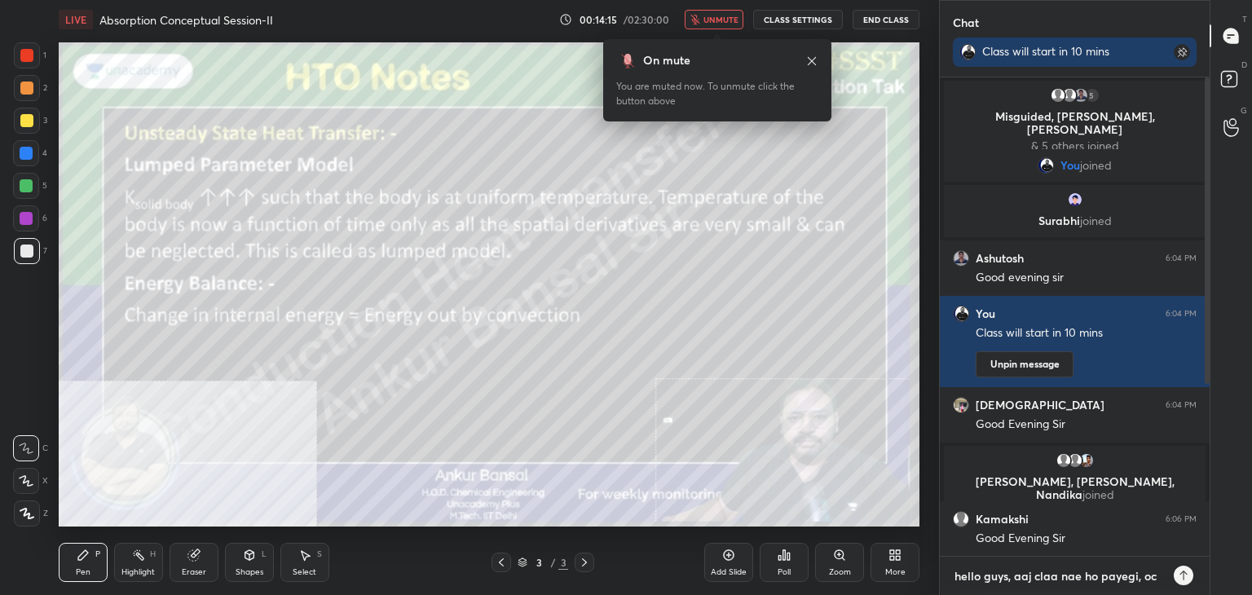
type textarea "x"
type textarea "hello guys, aaj claa nae ho payegi, occu"
type textarea "x"
type textarea "hello guys, aaj claa nae ho payegi, occup"
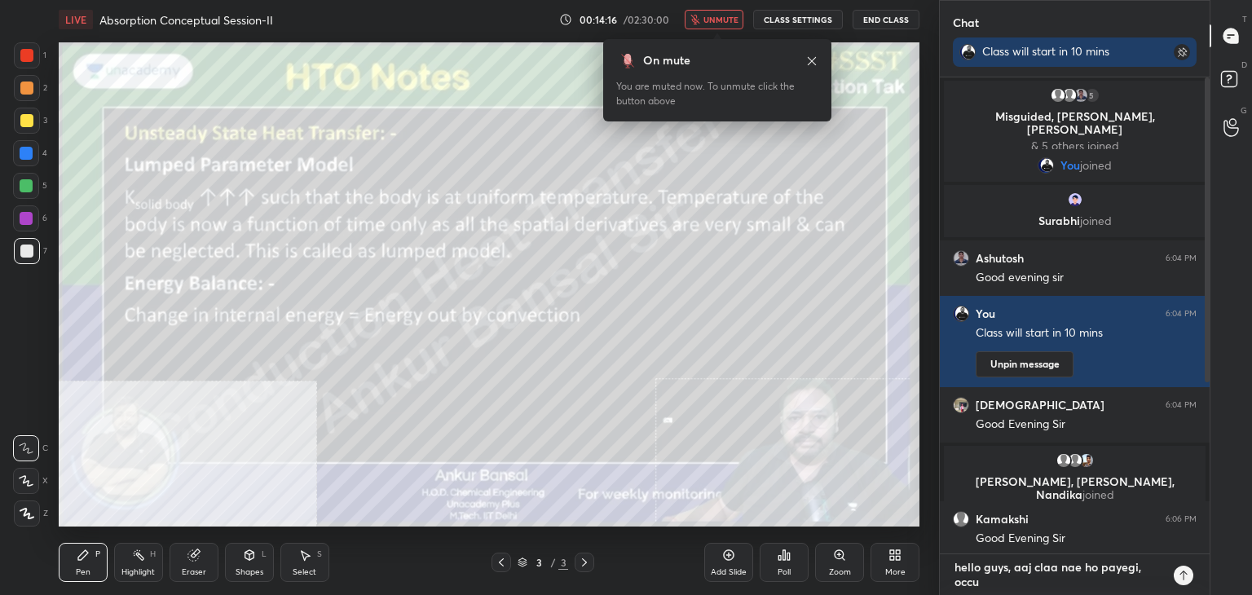
type textarea "x"
type textarea "hello guys, aaj claa nae ho payegi, occupi"
type textarea "x"
type textarea "hello guys, aaj claa nae ho payegi, occupie"
type textarea "x"
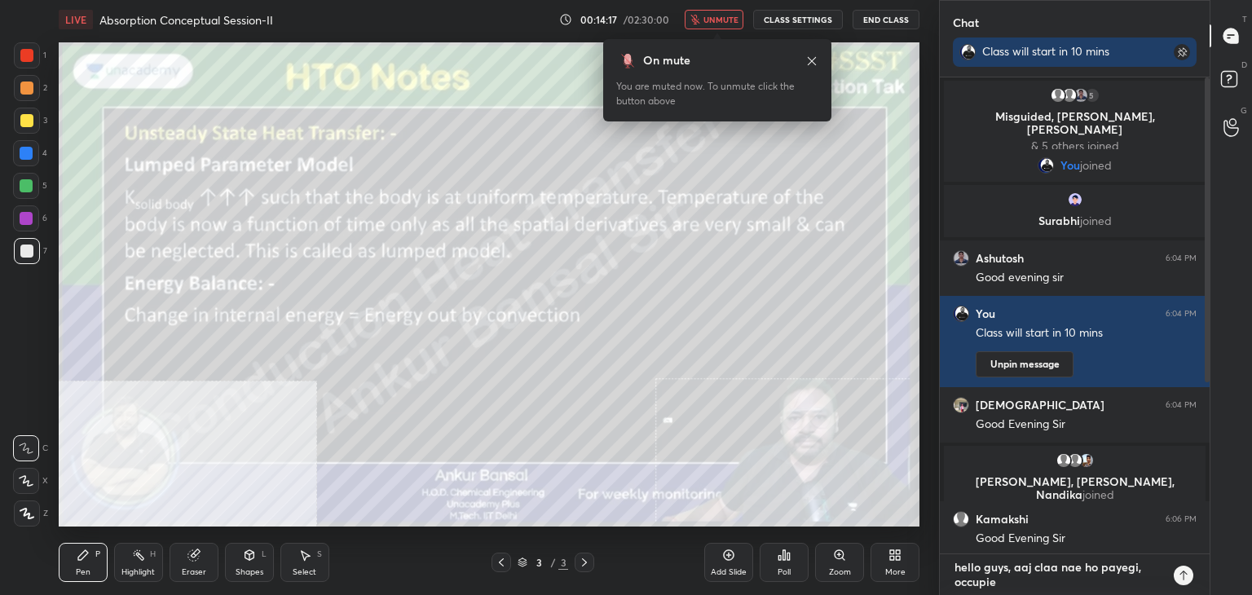
type textarea "hello guys, aaj claa nae ho payegi, occupies"
type textarea "x"
type textarea "hello guys, aaj claa nae ho payegi, occupies"
type textarea "x"
type textarea "hello guys, aaj claa nae ho payegi, occupies"
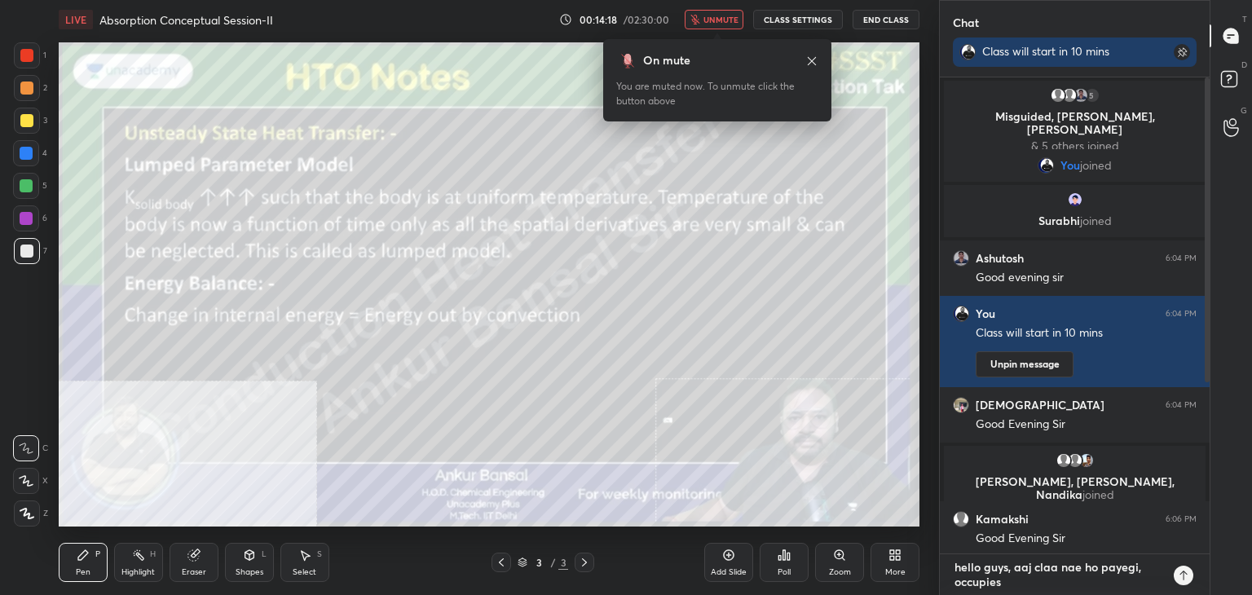
type textarea "x"
type textarea "hello guys, aaj claa nae ho payegi, occupie"
type textarea "x"
type textarea "hello guys, aaj claa nae ho payegi, occupied"
type textarea "x"
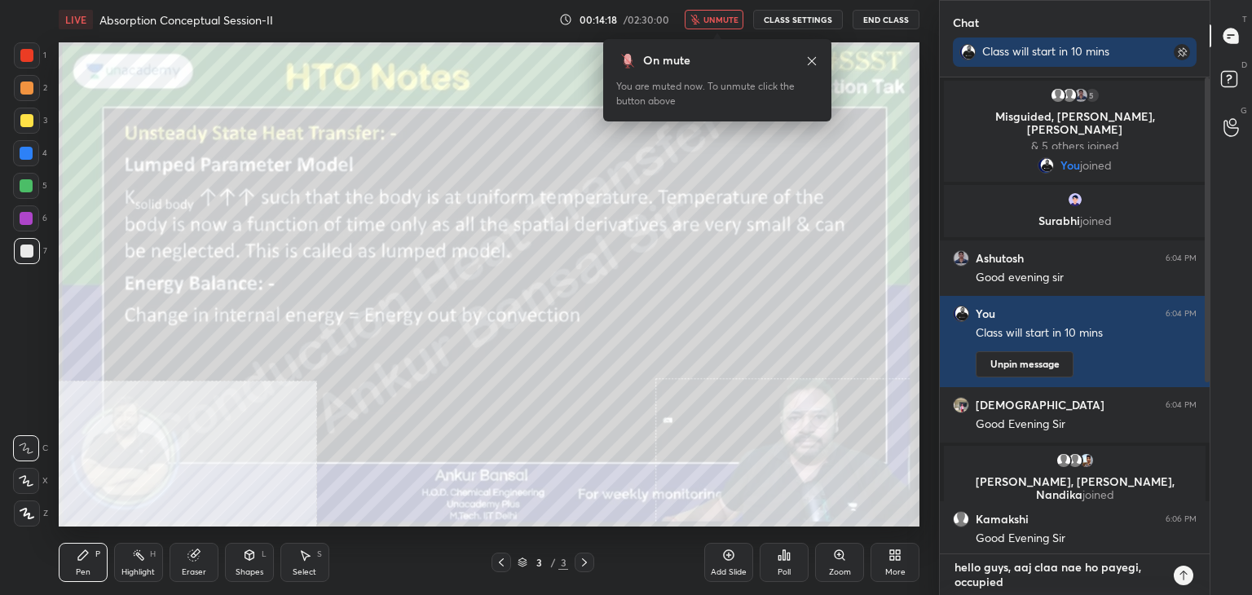
type textarea "hello guys, aaj claa nae ho payegi, occupied"
type textarea "x"
type textarea "hello guys, aaj claa nae ho payegi, occupied i"
type textarea "x"
type textarea "hello guys, aaj claa nae ho payegi, occupied in"
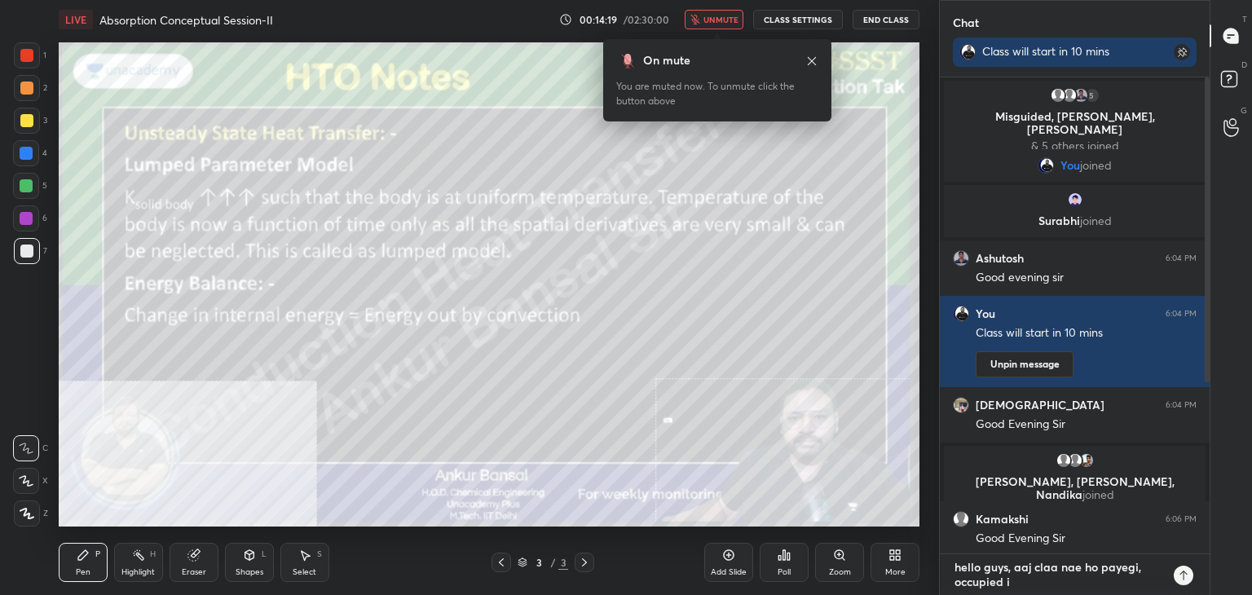
type textarea "x"
type textarea "hello guys, aaj claa nae ho payegi, occupied in"
type textarea "x"
type textarea "hello guys, aaj claa nae ho payegi, occupied in s"
type textarea "x"
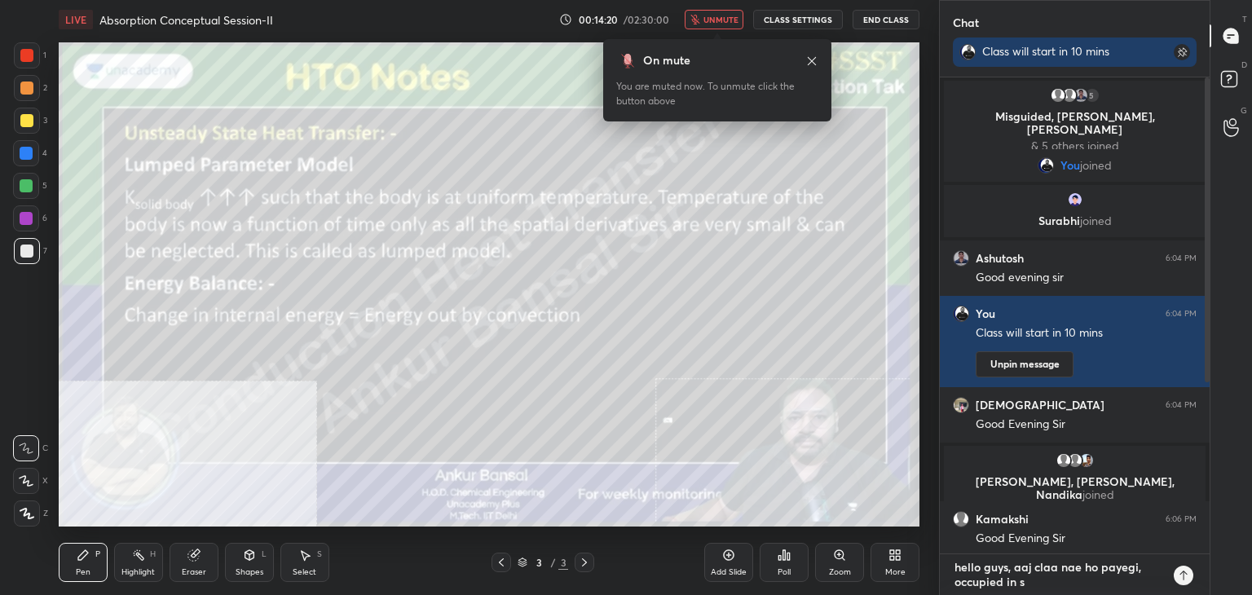
type textarea "hello guys, aaj claa nae ho payegi, occupied in so"
type textarea "x"
type textarea "hello guys, aaj claa nae ho payegi, occupied in som"
type textarea "x"
type textarea "hello guys, aaj claa nae ho payegi, occupied in some"
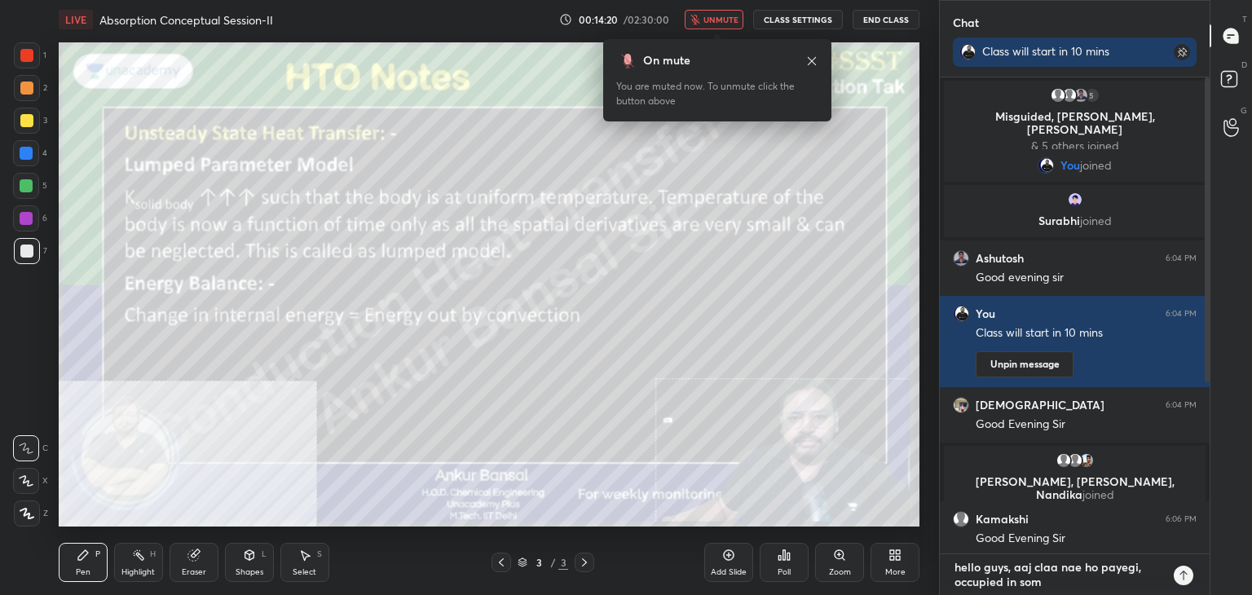
type textarea "x"
type textarea "hello guys, aaj claa nae ho payegi, occupied in some"
type textarea "x"
type textarea "hello guys, aaj claa nae ho payegi, occupied in some w"
type textarea "x"
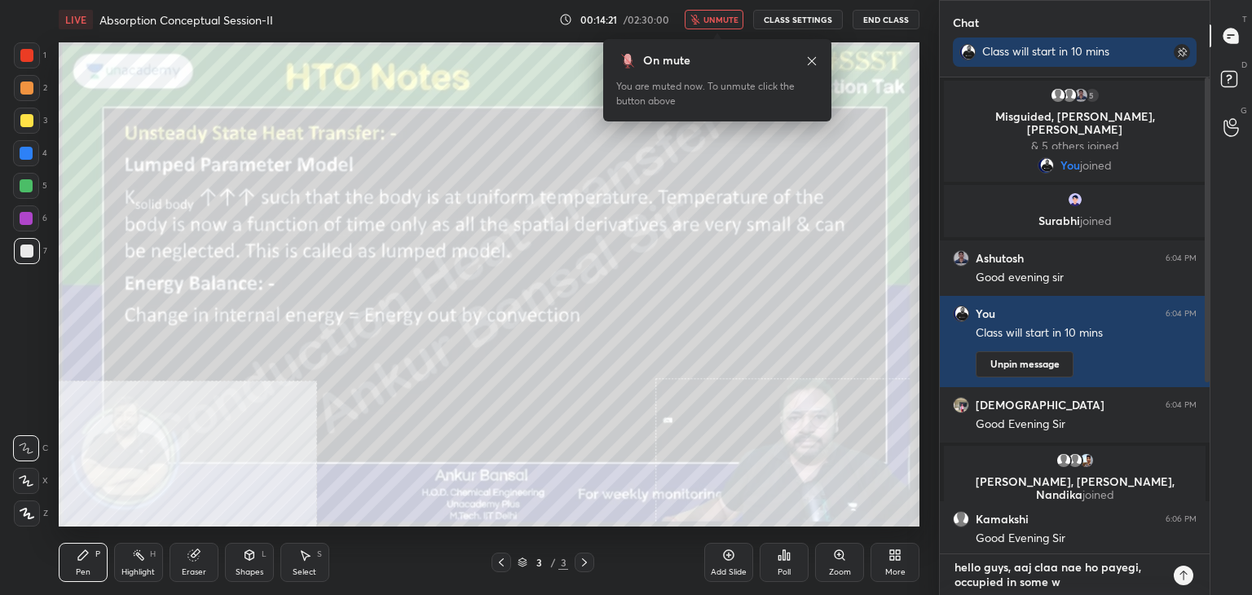
type textarea "hello guys, aaj claa nae ho payegi, occupied in some wo"
type textarea "x"
type textarea "hello guys, aaj claa nae ho payegi, occupied in some wor"
type textarea "x"
type textarea "hello guys, aaj claa nae ho payegi, occupied in some work"
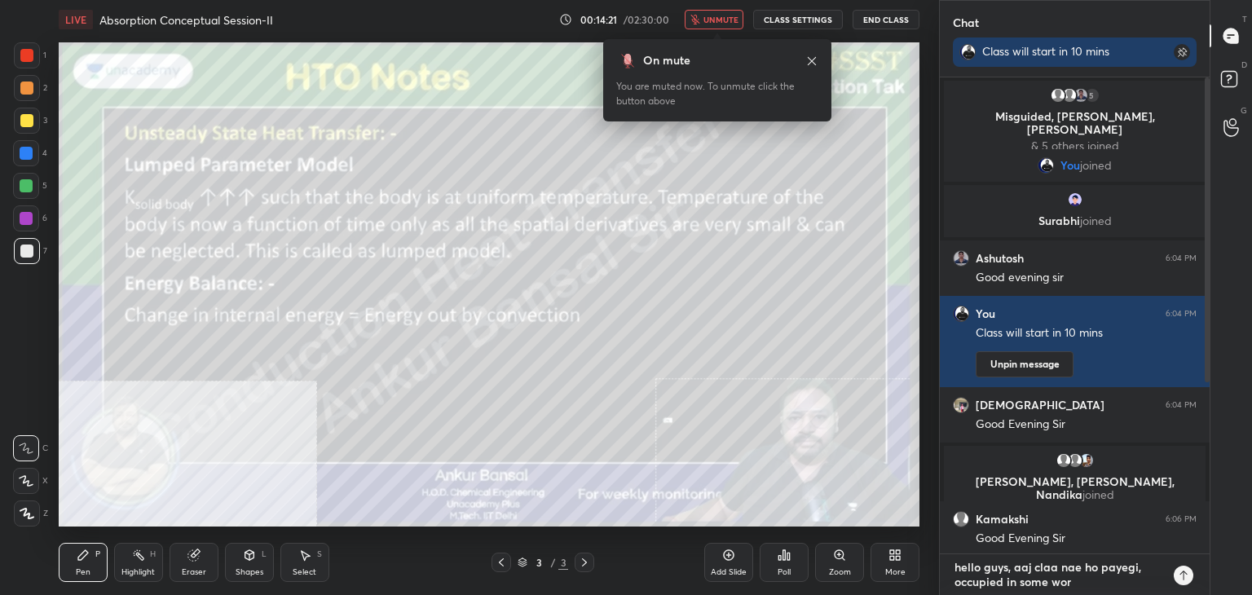
type textarea "x"
type textarea "hello guys, aaj claa nae ho payegi, occupied in some work."
type textarea "x"
type textarea "hello guys, aaj claa nae ho payegi, occupied in some work."
type textarea "x"
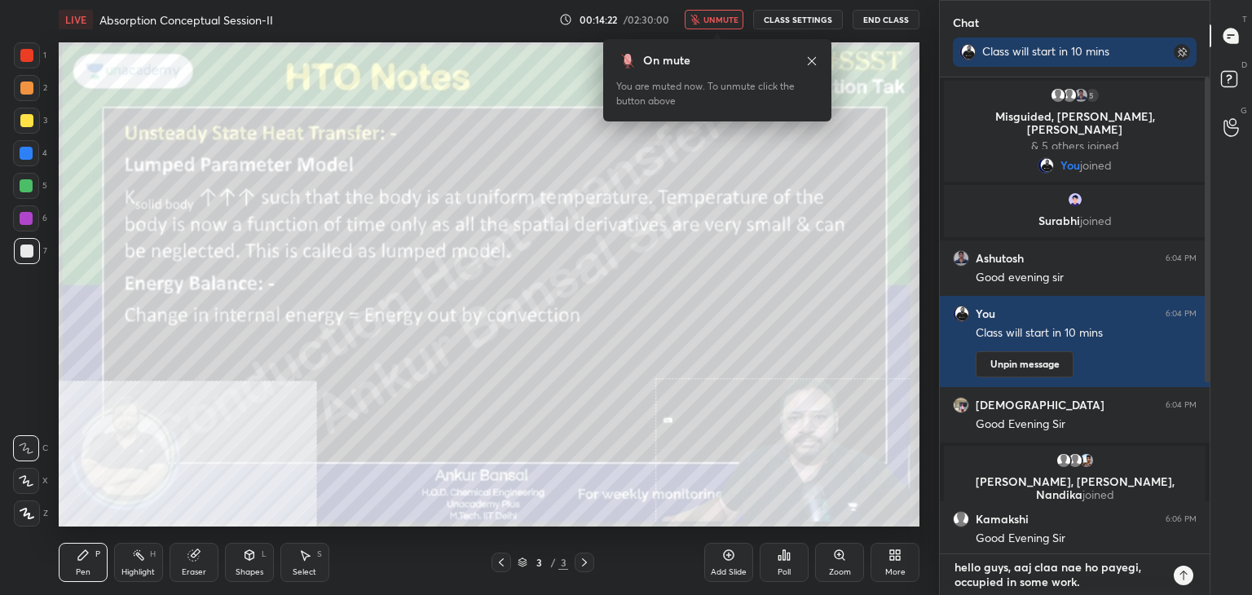
type textarea "hello guys, aaj claa nae ho payegi, occupied in some work. s"
type textarea "x"
type textarea "hello guys, aaj claa nae ho payegi, occupied in some work. se"
type textarea "x"
type textarea "hello guys, aaj claa nae ho payegi, occupied in some work. see"
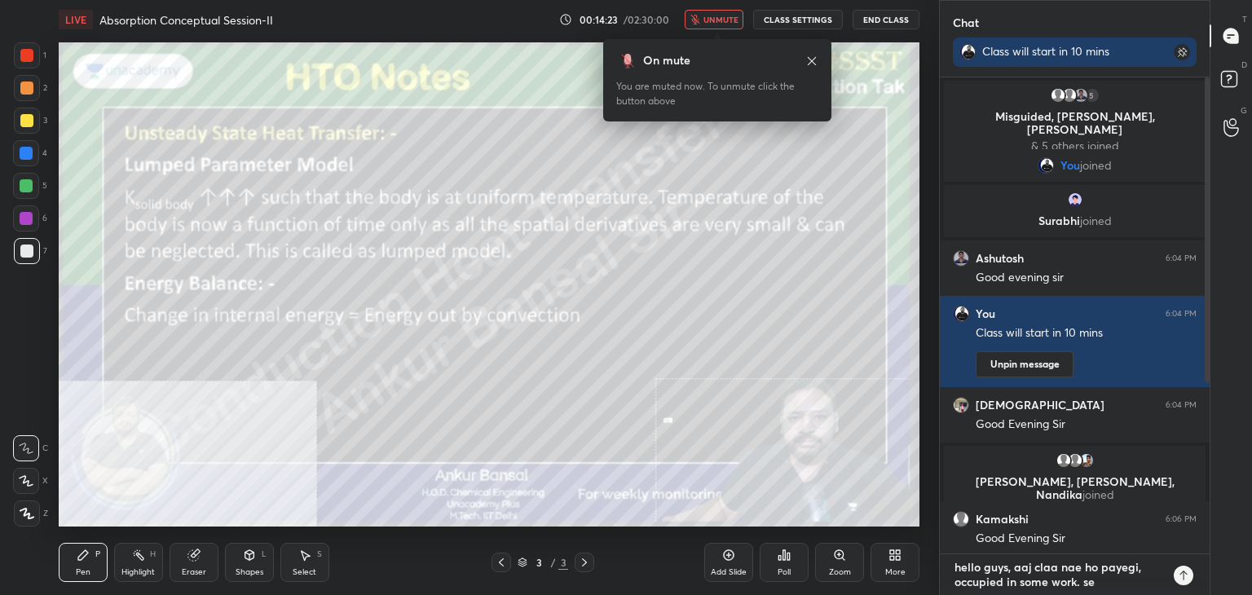
type textarea "x"
type textarea "hello guys, aaj claa nae ho payegi, occupied in some work. see"
type textarea "x"
type textarea "hello guys, aaj claa nae ho payegi, occupied in some work. see y"
type textarea "x"
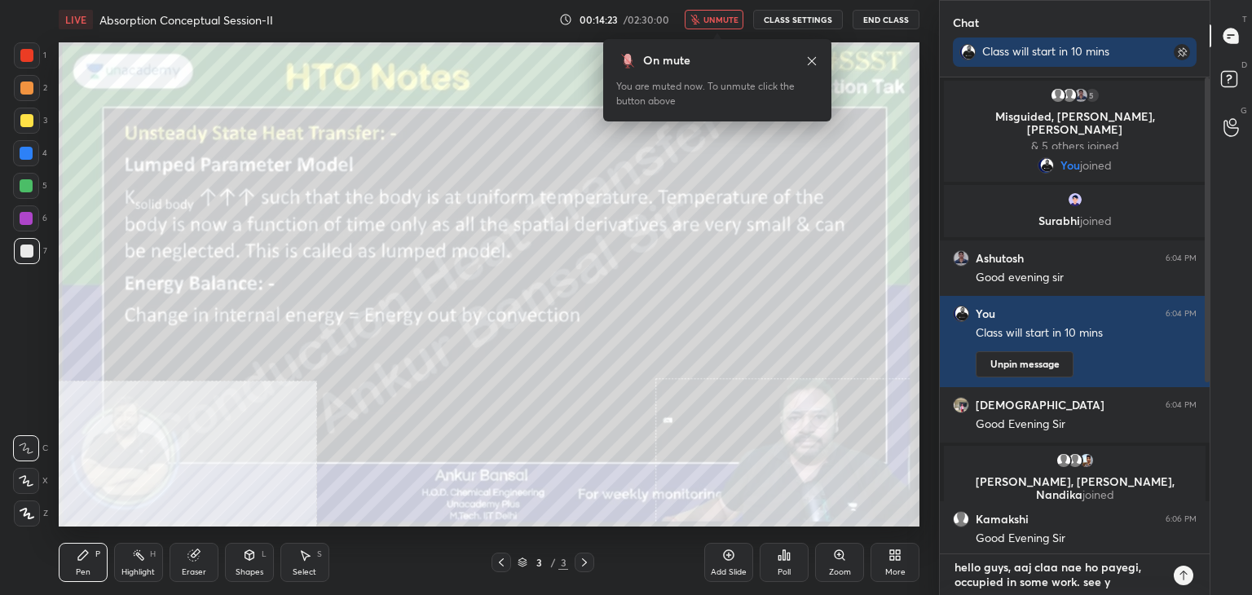
type textarea "hello guys, aaj claa nae ho payegi, occupied in some work. see yo"
type textarea "x"
type textarea "hello guys, aaj claa nae ho payegi, occupied in some work. see you"
type textarea "x"
type textarea "hello guys, aaj claa nae ho payegi, occupied in some work. see you"
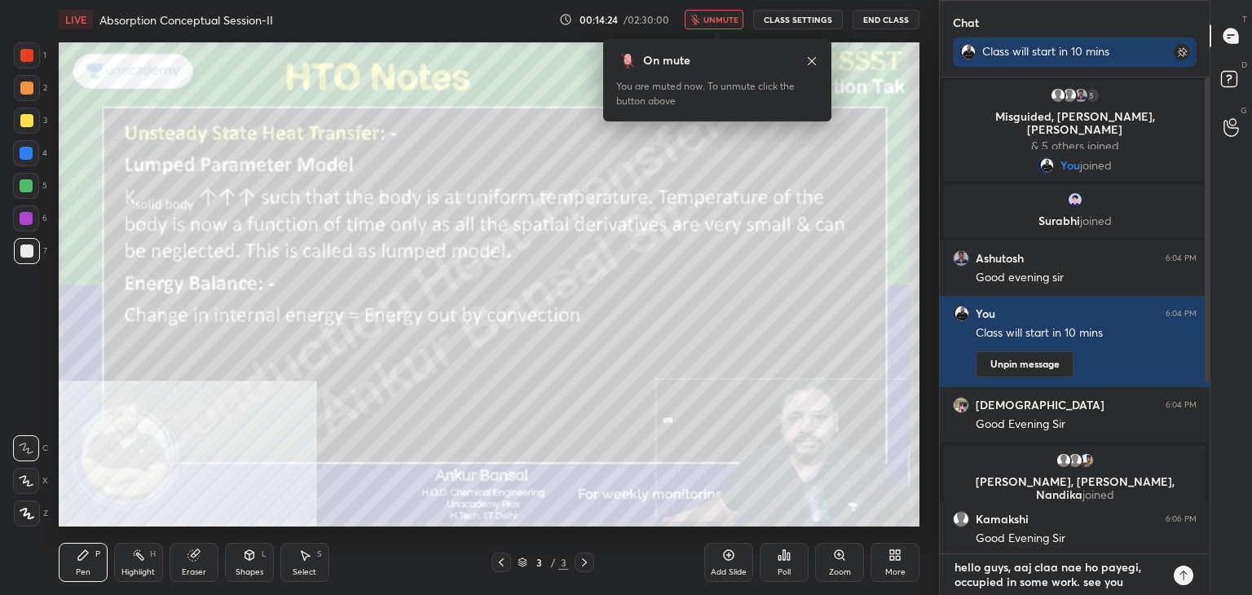
type textarea "x"
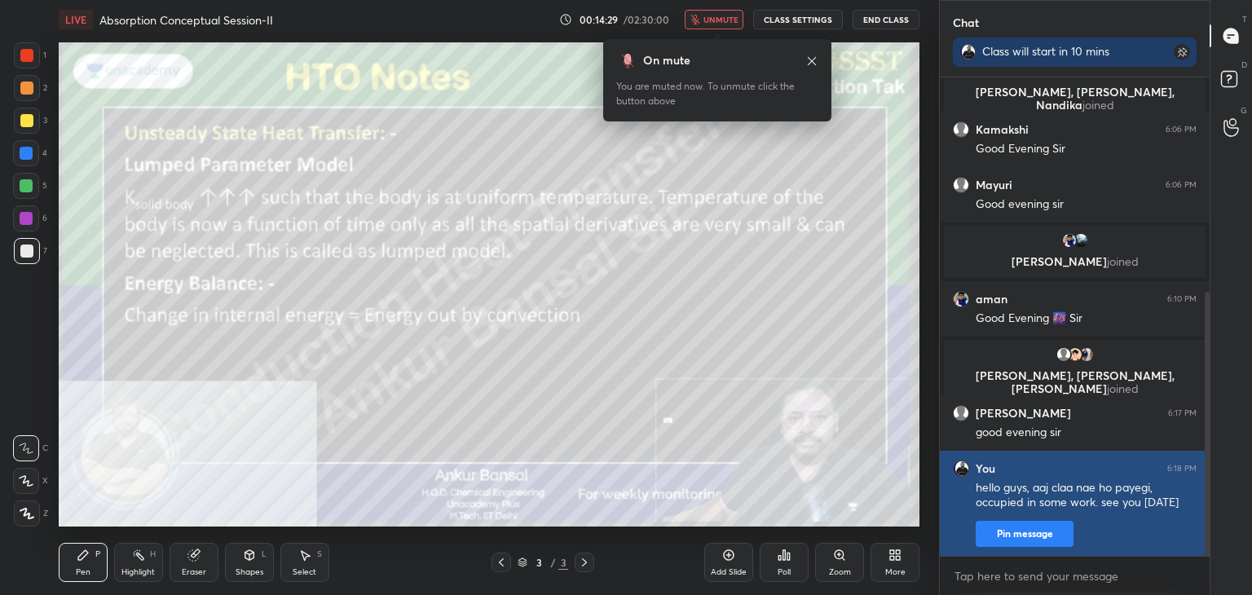
click at [1019, 540] on button "Pin message" at bounding box center [1024, 534] width 98 height 26
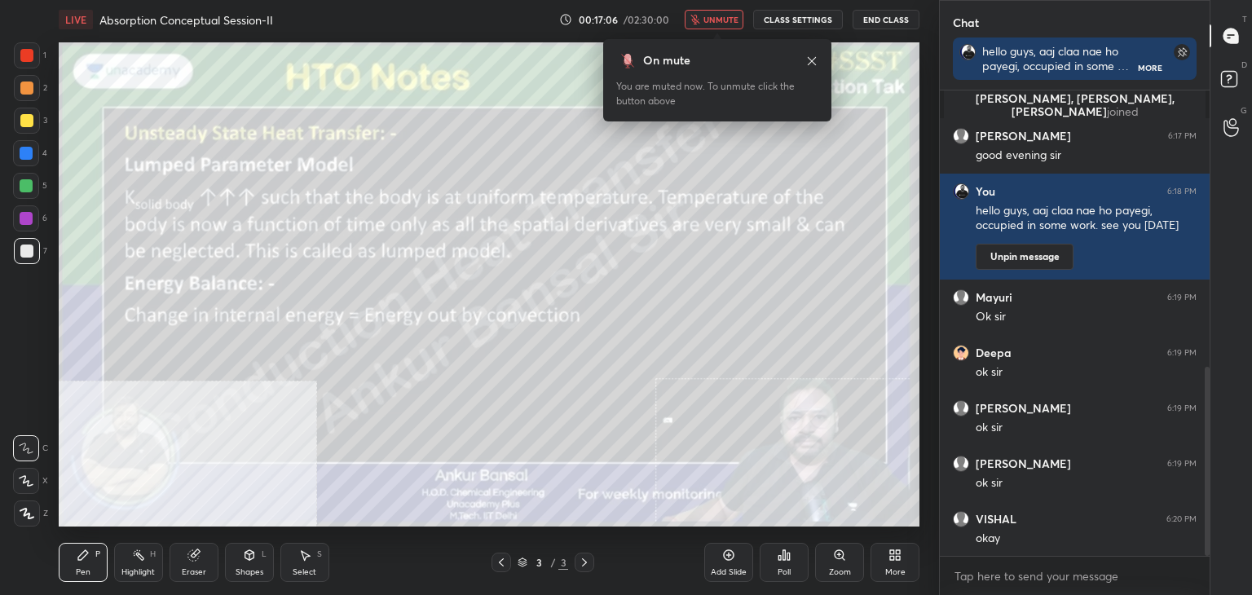
scroll to position [735, 0]
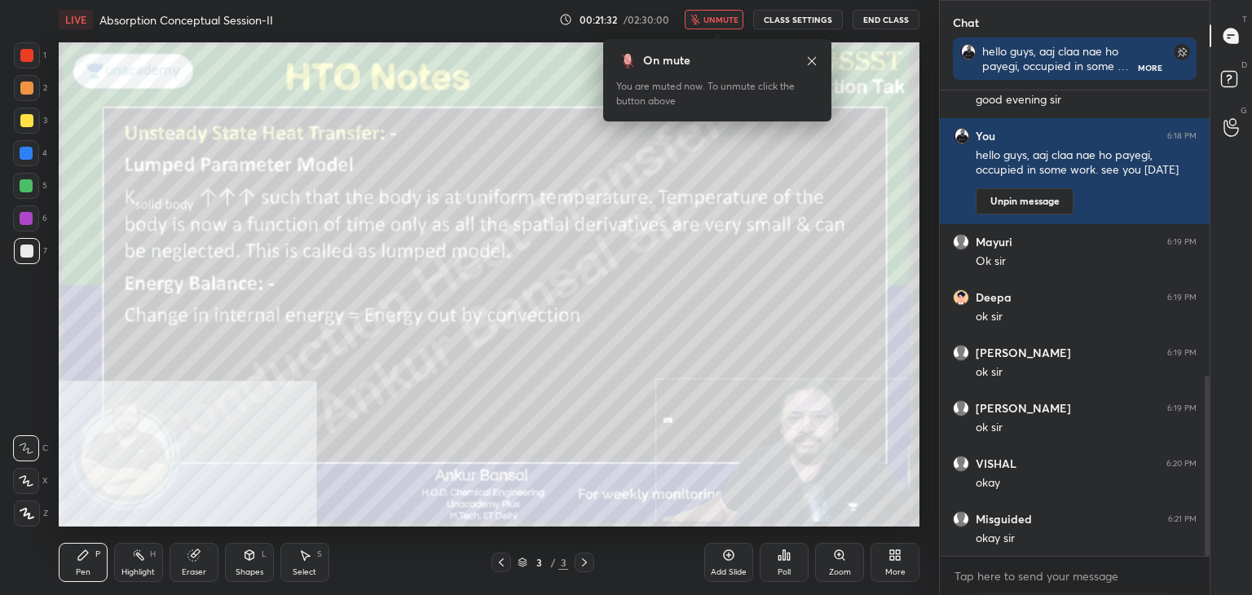
click at [880, 16] on button "End Class" at bounding box center [885, 20] width 67 height 20
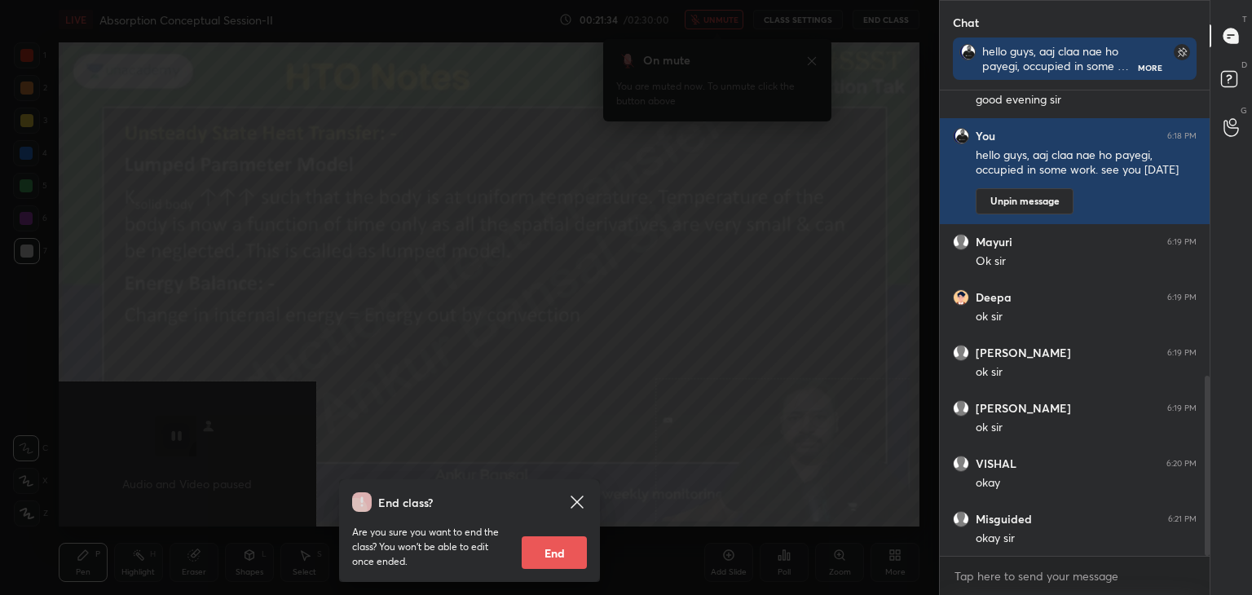
click at [563, 540] on button "End" at bounding box center [554, 552] width 65 height 33
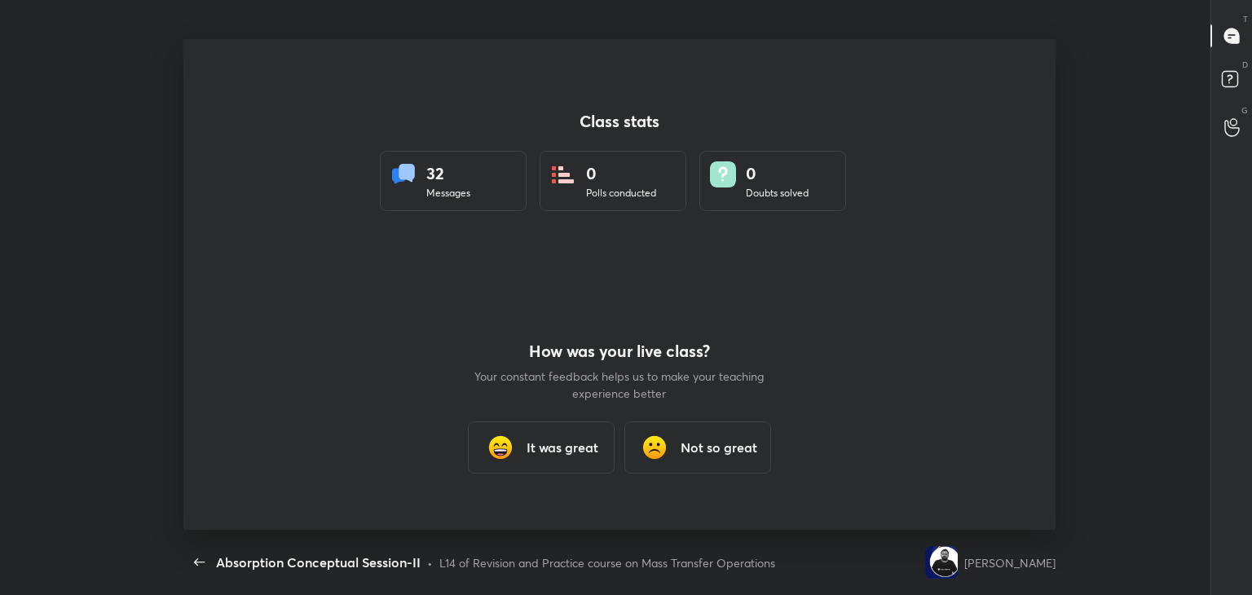
scroll to position [0, 0]
click at [574, 433] on div "It was great" at bounding box center [541, 447] width 147 height 52
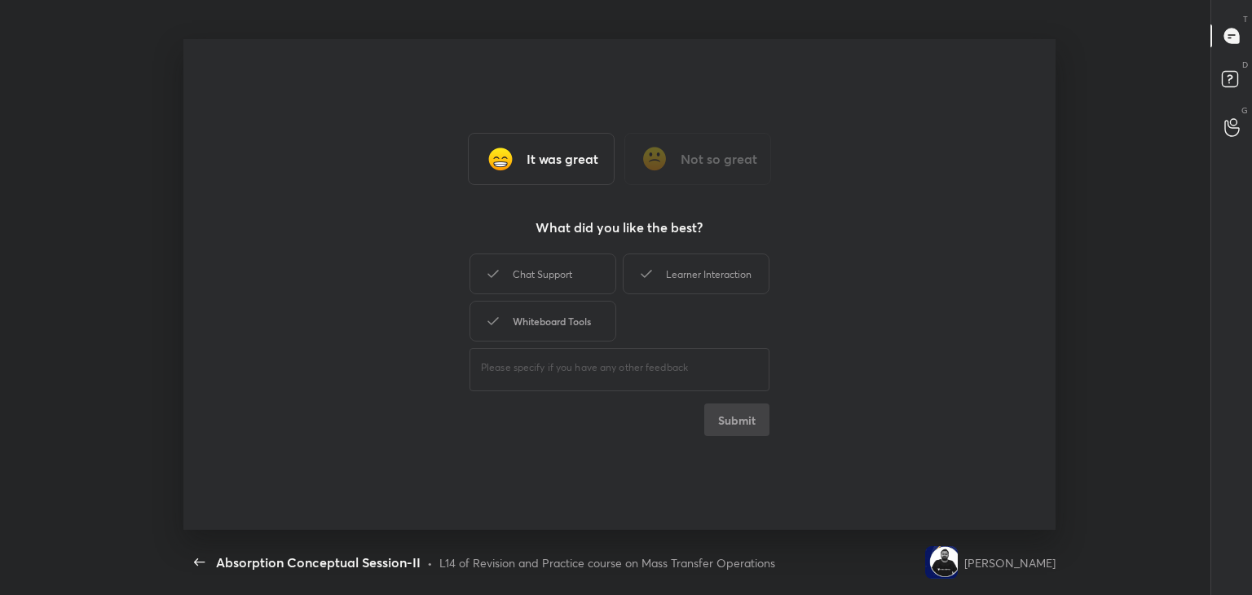
click at [533, 317] on div "Whiteboard Tools" at bounding box center [542, 321] width 147 height 41
click at [544, 265] on div "Chat Support" at bounding box center [542, 273] width 147 height 41
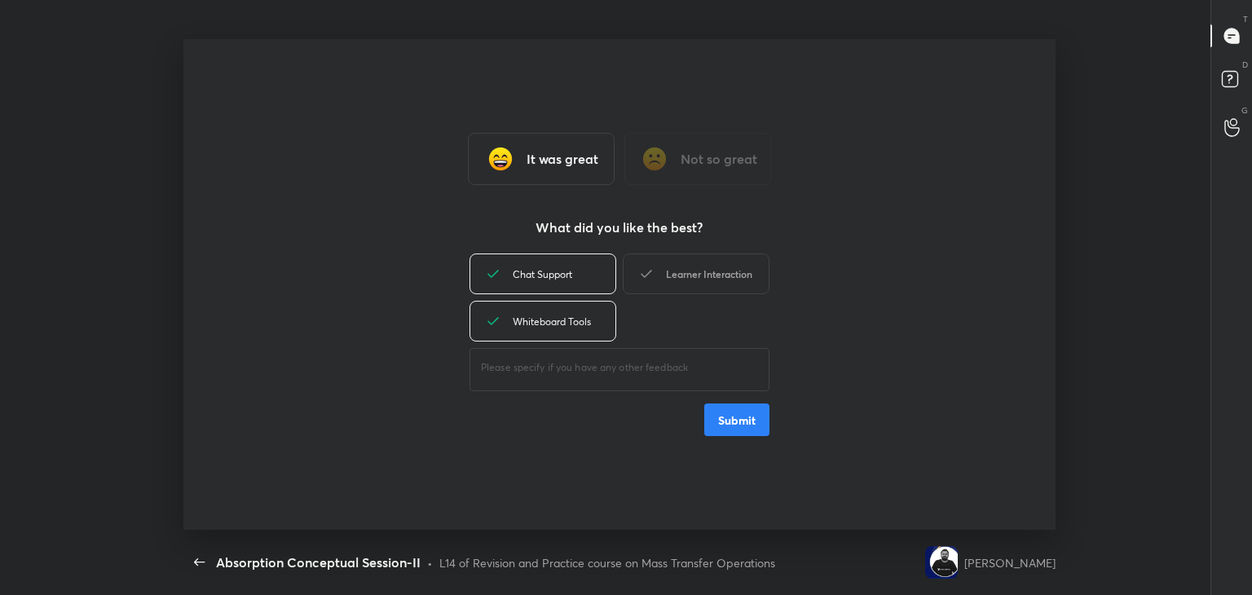
click at [693, 261] on div "Learner Interaction" at bounding box center [696, 273] width 147 height 41
click at [718, 425] on button "Submit" at bounding box center [736, 419] width 65 height 33
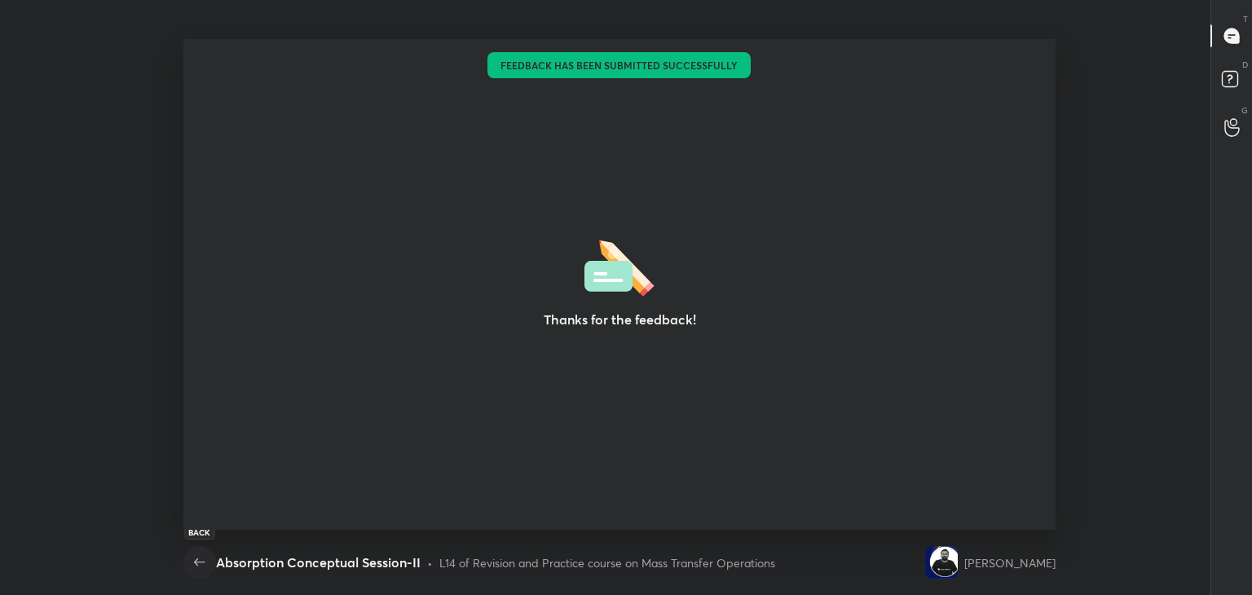
click at [192, 561] on icon "button" at bounding box center [200, 562] width 20 height 20
